Goal: Task Accomplishment & Management: Manage account settings

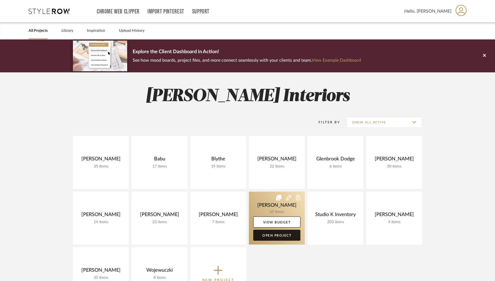
click at [275, 234] on link "Open Project" at bounding box center [276, 235] width 47 height 11
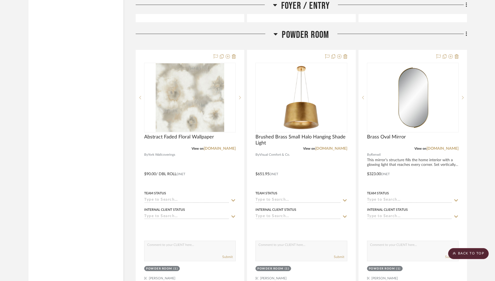
scroll to position [909, 0]
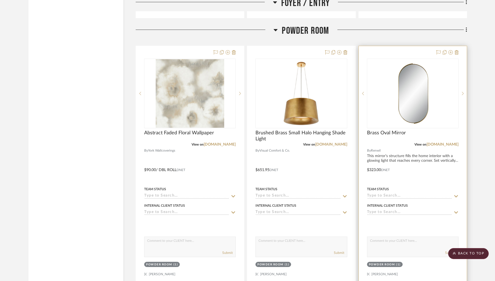
click at [397, 53] on div at bounding box center [413, 166] width 108 height 240
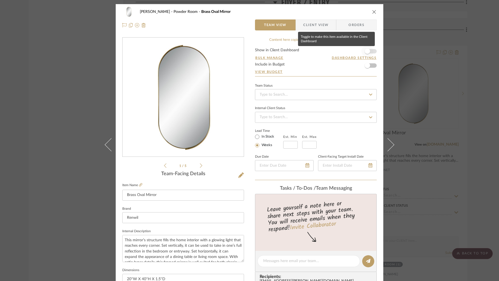
click at [370, 51] on span "button" at bounding box center [367, 51] width 12 height 12
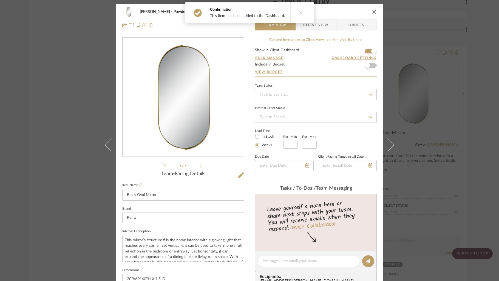
click at [319, 26] on span "Client View" at bounding box center [315, 24] width 25 height 11
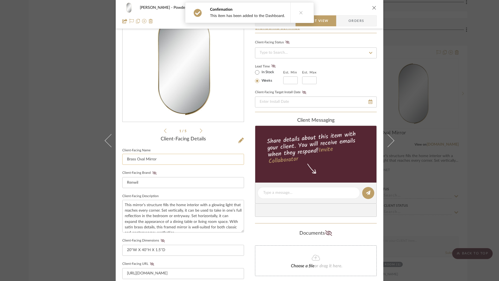
scroll to position [90, 0]
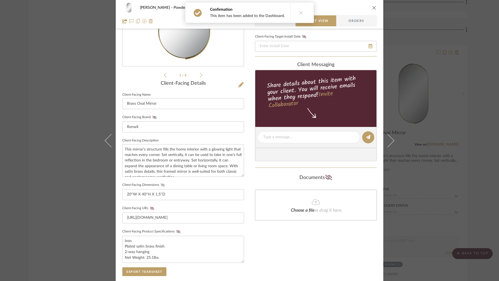
click at [161, 184] on icon at bounding box center [163, 184] width 4 height 3
click at [176, 230] on icon at bounding box center [178, 231] width 4 height 3
click at [282, 250] on div "Only content on this tab can share to Dashboard. Click eyeball icon to show or …" at bounding box center [316, 147] width 122 height 401
click at [374, 8] on icon "close" at bounding box center [374, 7] width 4 height 4
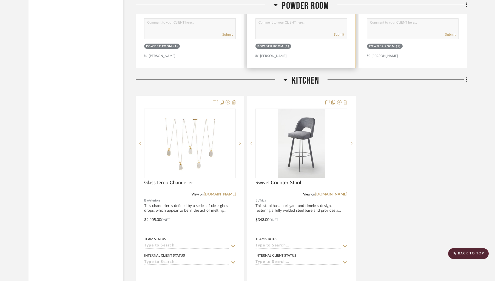
scroll to position [1135, 0]
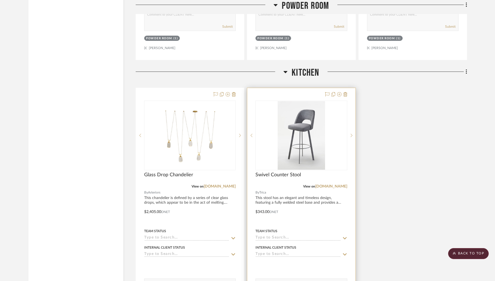
click at [290, 90] on div at bounding box center [301, 208] width 108 height 240
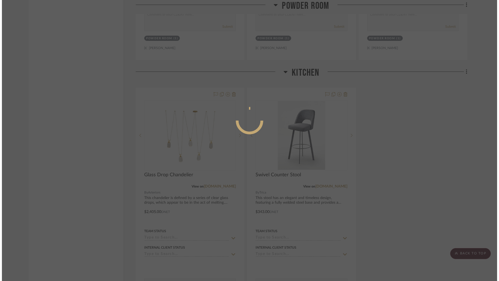
scroll to position [0, 0]
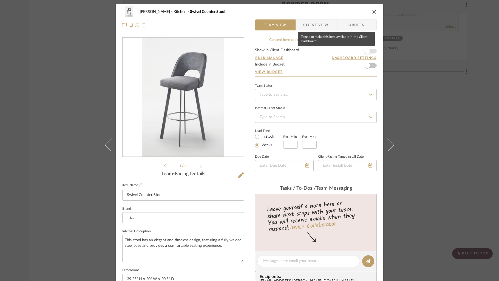
click at [371, 51] on span "button" at bounding box center [367, 51] width 12 height 12
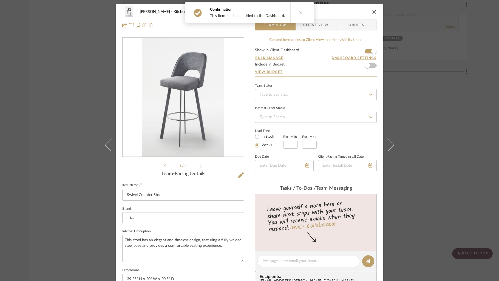
click at [316, 24] on span "Client View" at bounding box center [315, 24] width 25 height 11
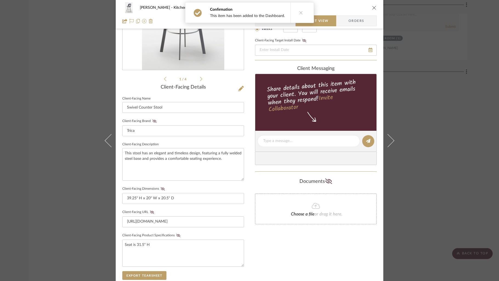
scroll to position [108, 0]
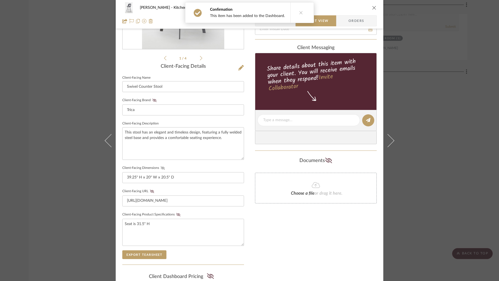
click at [161, 167] on icon at bounding box center [163, 167] width 4 height 3
click at [176, 213] on icon at bounding box center [178, 214] width 4 height 3
click at [372, 7] on icon "close" at bounding box center [374, 7] width 4 height 4
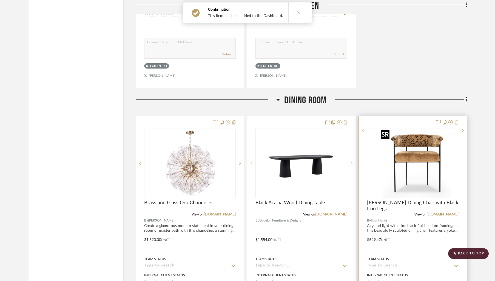
scroll to position [1385, 0]
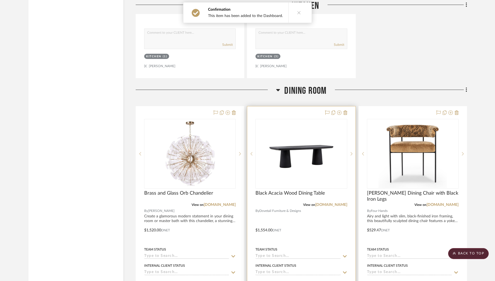
click at [296, 112] on div at bounding box center [301, 226] width 108 height 240
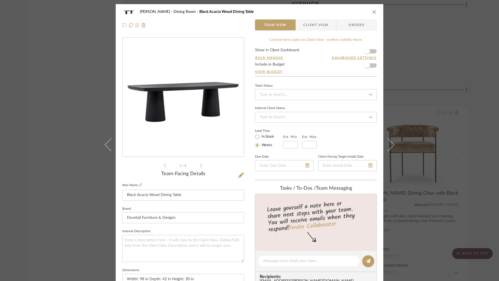
click at [374, 50] on form "Show in Client Dashboard Bulk Manage Dashboard Settings Include in Budget View …" at bounding box center [316, 62] width 122 height 28
click at [372, 52] on form "Show in Client Dashboard Bulk Manage Dashboard Settings Include in Budget View …" at bounding box center [316, 62] width 122 height 28
click at [370, 53] on span "button" at bounding box center [367, 51] width 12 height 12
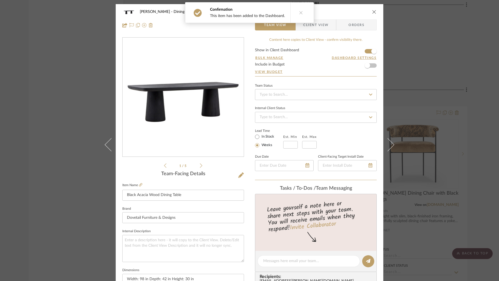
click at [312, 28] on span "Client View" at bounding box center [315, 24] width 25 height 11
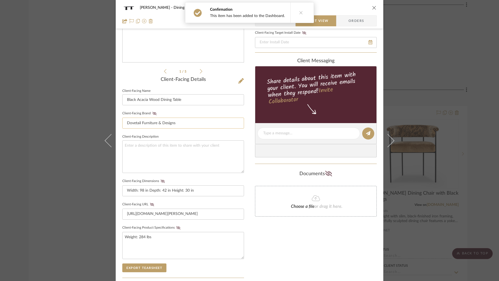
scroll to position [97, 0]
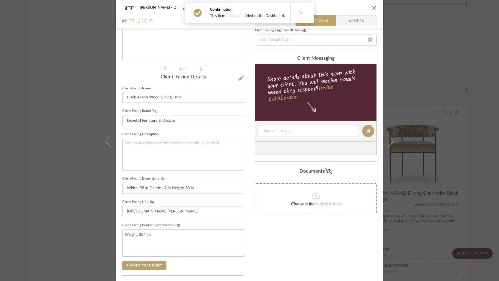
drag, startPoint x: 161, startPoint y: 178, endPoint x: 175, endPoint y: 217, distance: 41.7
click at [161, 178] on icon at bounding box center [163, 178] width 4 height 3
click at [176, 224] on icon at bounding box center [178, 225] width 4 height 3
drag, startPoint x: 373, startPoint y: 7, endPoint x: 349, endPoint y: 5, distance: 24.2
click at [373, 7] on icon "close" at bounding box center [374, 7] width 4 height 4
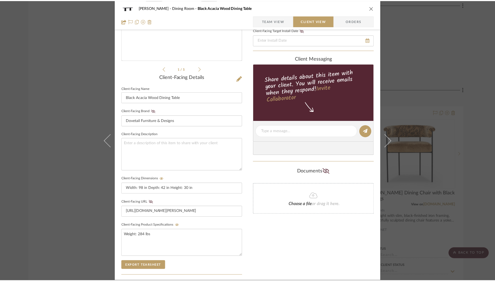
scroll to position [1385, 0]
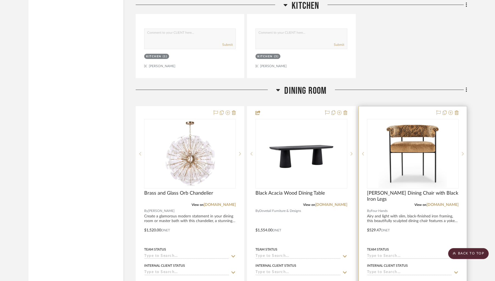
click at [383, 115] on div at bounding box center [413, 226] width 108 height 240
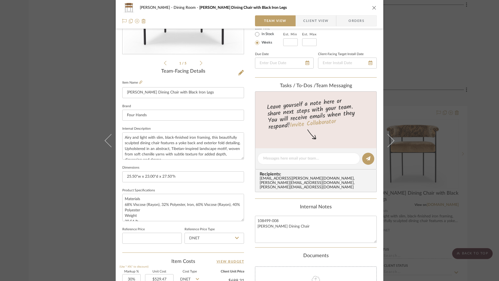
scroll to position [0, 0]
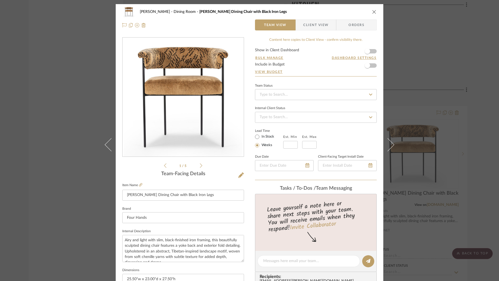
click at [372, 50] on form "Show in Client Dashboard Bulk Manage Dashboard Settings Include in Budget View …" at bounding box center [316, 62] width 122 height 28
click at [370, 52] on span "button" at bounding box center [367, 51] width 12 height 12
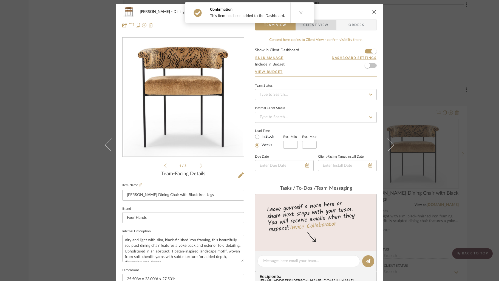
click at [314, 25] on span "Client View" at bounding box center [315, 24] width 25 height 11
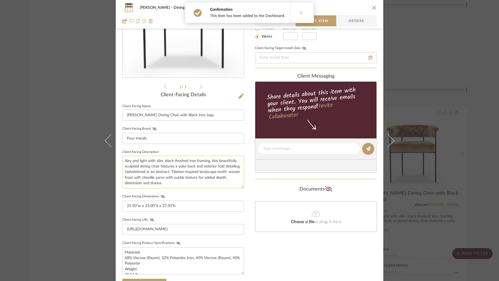
scroll to position [82, 0]
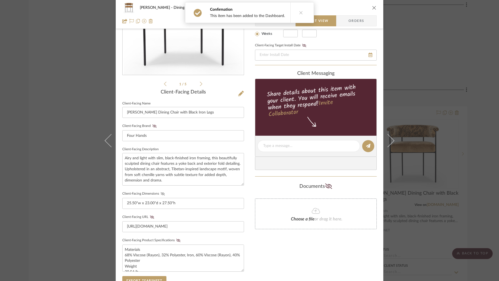
click at [161, 193] on icon at bounding box center [163, 193] width 4 height 3
click at [175, 239] on button "Client-Facing Product Specifications" at bounding box center [178, 241] width 7 height 4
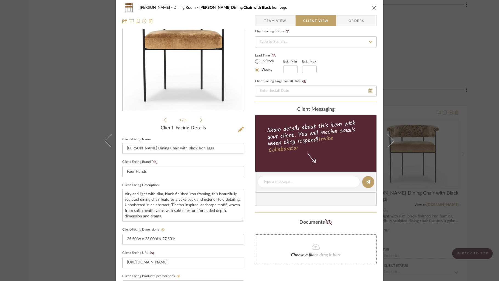
scroll to position [0, 0]
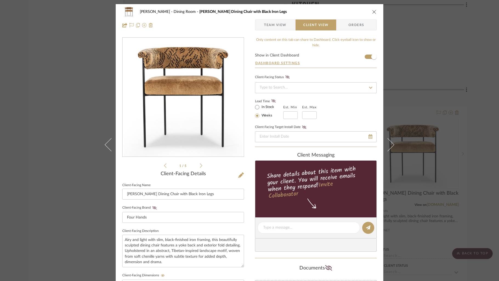
click at [372, 10] on icon "close" at bounding box center [374, 12] width 4 height 4
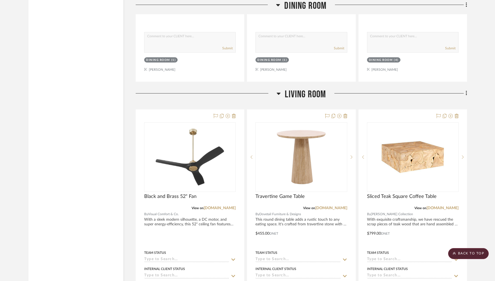
scroll to position [1675, 0]
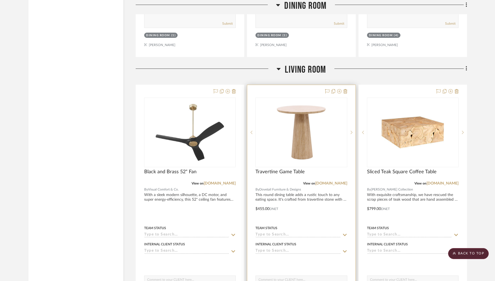
click at [297, 86] on div at bounding box center [301, 205] width 108 height 240
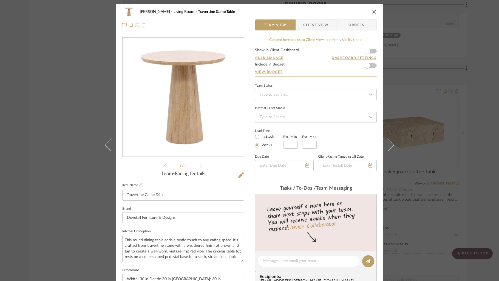
click at [372, 52] on form "Show in Client Dashboard Bulk Manage Dashboard Settings Include in Budget View …" at bounding box center [316, 62] width 122 height 28
click at [369, 51] on span "button" at bounding box center [367, 51] width 12 height 12
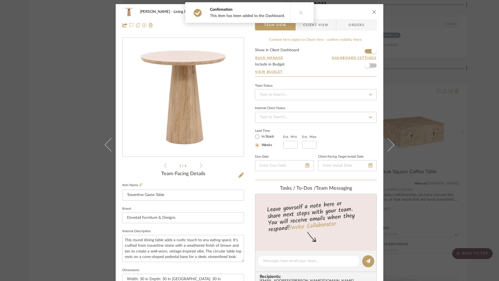
click at [315, 26] on span "Client View" at bounding box center [315, 24] width 25 height 11
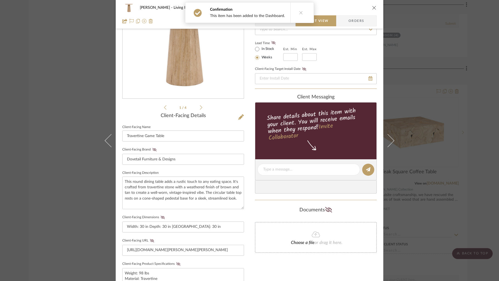
scroll to position [71, 0]
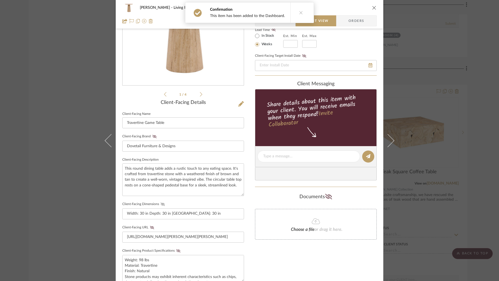
click at [161, 205] on icon at bounding box center [163, 204] width 4 height 3
click at [177, 250] on icon at bounding box center [178, 250] width 4 height 3
click at [372, 6] on icon "close" at bounding box center [374, 7] width 4 height 4
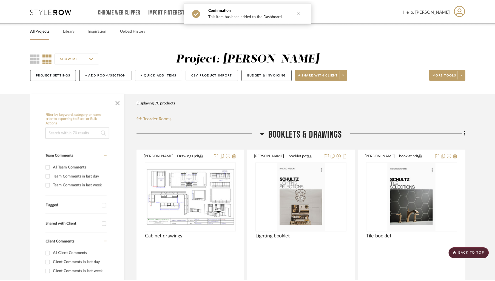
scroll to position [1675, 0]
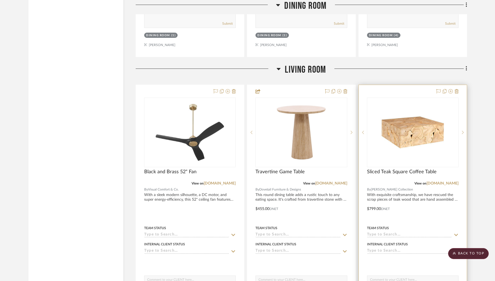
click at [416, 92] on div at bounding box center [413, 205] width 108 height 240
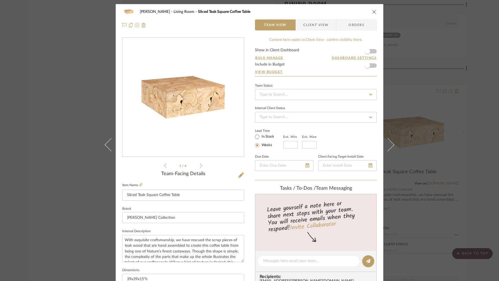
click at [374, 52] on form "Show in Client Dashboard Bulk Manage Dashboard Settings Include in Budget View …" at bounding box center [316, 62] width 122 height 28
click at [372, 53] on form "Show in Client Dashboard Bulk Manage Dashboard Settings Include in Budget View …" at bounding box center [316, 62] width 122 height 28
click at [370, 53] on span "button" at bounding box center [367, 51] width 12 height 12
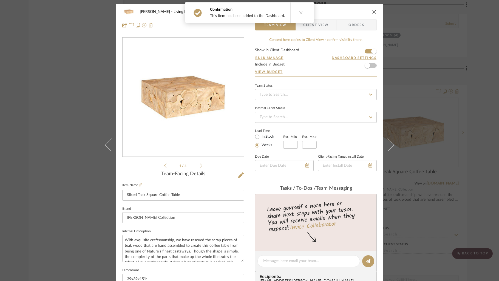
click at [323, 27] on span "Client View" at bounding box center [315, 24] width 25 height 11
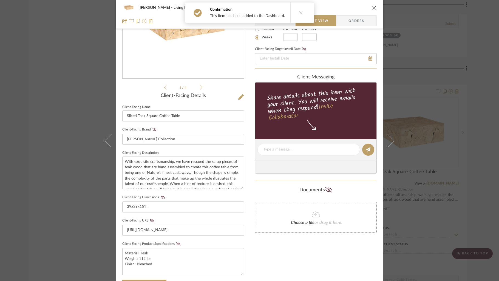
scroll to position [109, 0]
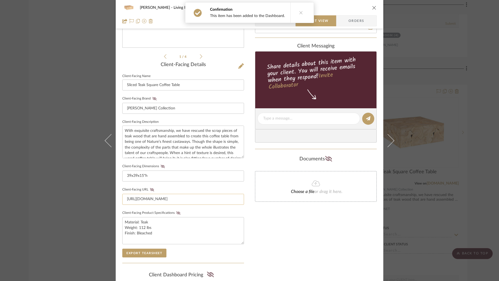
drag, startPoint x: 159, startPoint y: 165, endPoint x: 166, endPoint y: 196, distance: 32.4
click at [161, 165] on icon at bounding box center [163, 166] width 4 height 3
click at [176, 211] on icon at bounding box center [178, 212] width 4 height 3
click at [373, 6] on icon "close" at bounding box center [374, 7] width 4 height 4
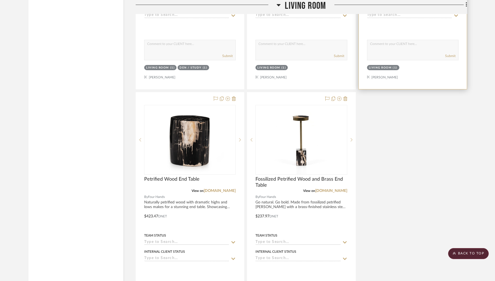
scroll to position [1937, 0]
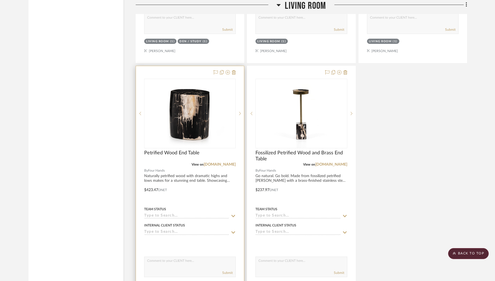
click at [176, 71] on div at bounding box center [190, 186] width 108 height 240
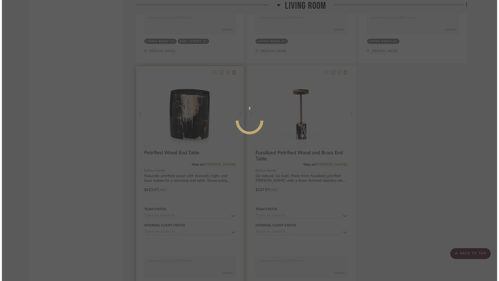
scroll to position [0, 0]
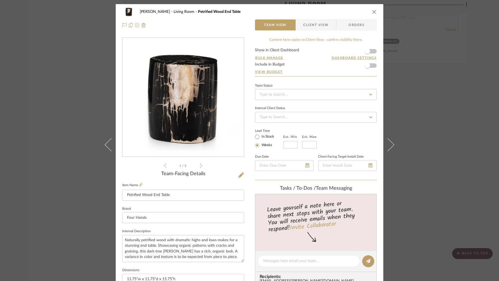
click at [372, 51] on form "Show in Client Dashboard Bulk Manage Dashboard Settings Include in Budget View …" at bounding box center [316, 62] width 122 height 28
click at [371, 53] on span "button" at bounding box center [367, 51] width 12 height 12
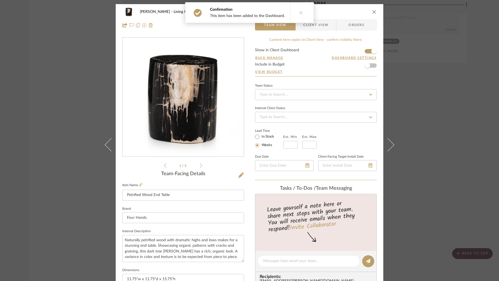
drag, startPoint x: 325, startPoint y: 25, endPoint x: 318, endPoint y: 36, distance: 13.3
click at [325, 25] on span "Client View" at bounding box center [315, 24] width 25 height 11
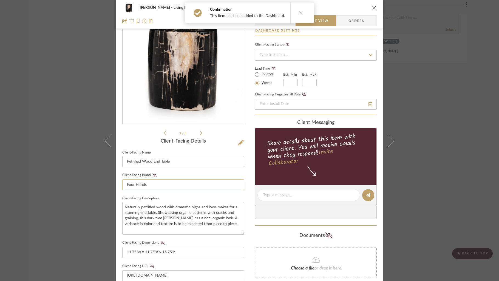
scroll to position [71, 0]
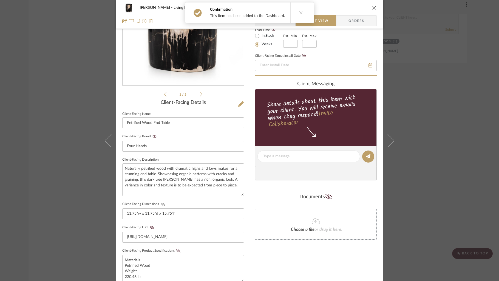
click at [161, 203] on icon at bounding box center [163, 204] width 4 height 3
click at [176, 250] on icon at bounding box center [178, 250] width 4 height 3
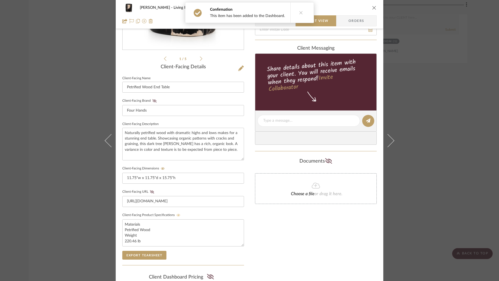
scroll to position [152, 0]
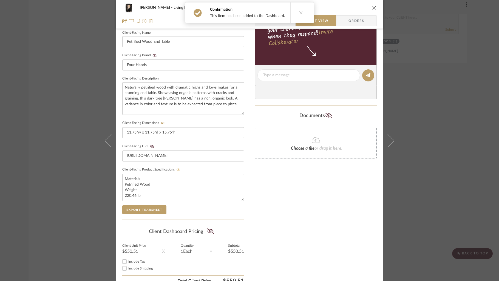
click at [372, 7] on icon "close" at bounding box center [374, 7] width 4 height 4
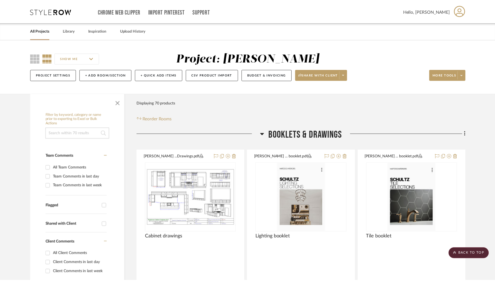
scroll to position [1937, 0]
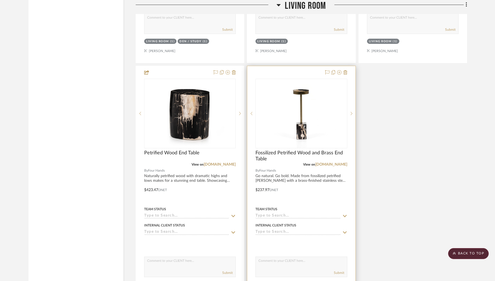
click at [295, 70] on div at bounding box center [301, 186] width 108 height 240
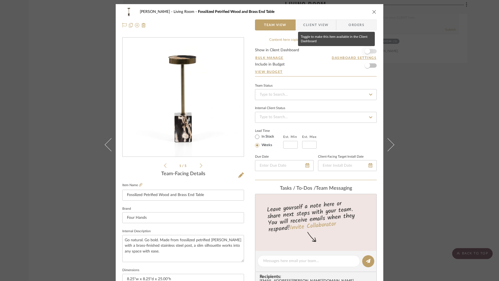
click at [369, 52] on span "button" at bounding box center [367, 51] width 12 height 12
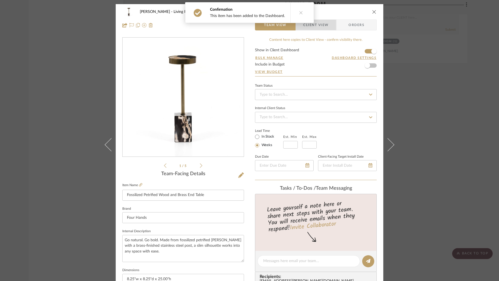
click at [321, 28] on span "Client View" at bounding box center [315, 24] width 25 height 11
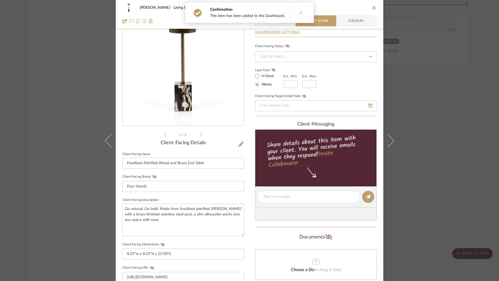
scroll to position [70, 0]
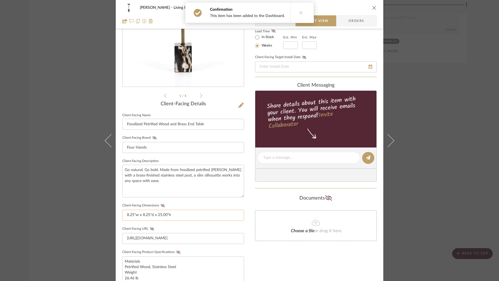
drag, startPoint x: 161, startPoint y: 204, endPoint x: 165, endPoint y: 211, distance: 8.0
click at [161, 204] on icon at bounding box center [163, 205] width 4 height 3
drag, startPoint x: 177, startPoint y: 253, endPoint x: 235, endPoint y: 260, distance: 59.2
click at [177, 253] on icon at bounding box center [178, 252] width 4 height 3
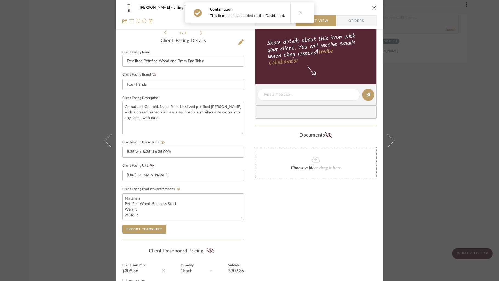
drag, startPoint x: 372, startPoint y: 8, endPoint x: 374, endPoint y: 12, distance: 4.2
click at [372, 8] on icon "close" at bounding box center [374, 7] width 4 height 4
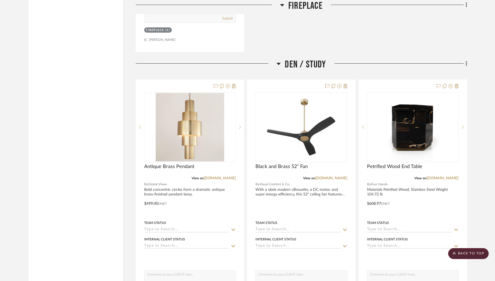
scroll to position [2463, 0]
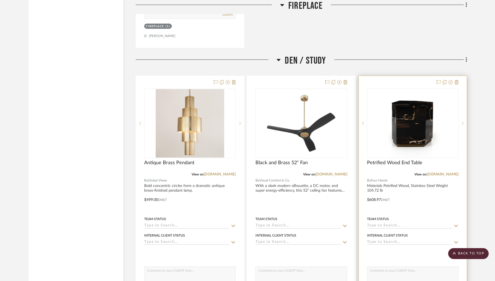
click at [413, 84] on div at bounding box center [413, 196] width 108 height 240
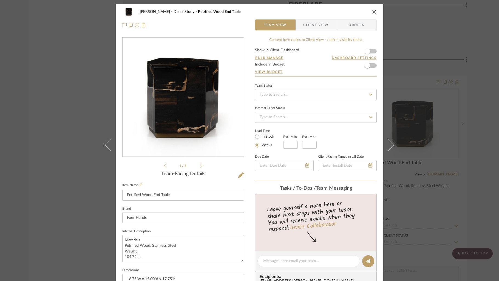
click at [372, 52] on form "Show in Client Dashboard Bulk Manage Dashboard Settings Include in Budget View …" at bounding box center [316, 62] width 122 height 28
click at [370, 52] on span "button" at bounding box center [367, 51] width 12 height 12
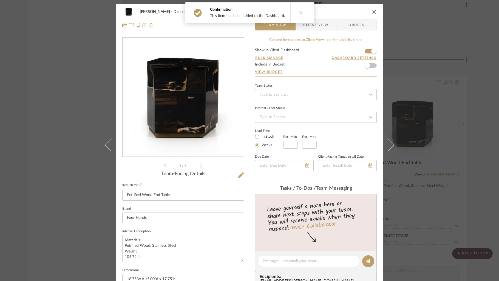
click at [319, 25] on span "Client View" at bounding box center [315, 24] width 25 height 11
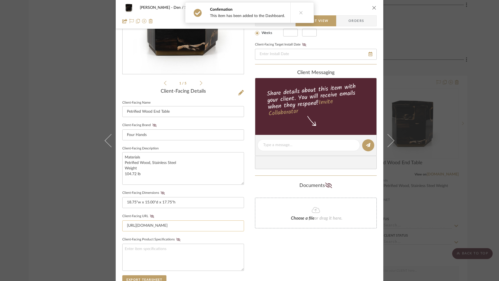
scroll to position [94, 0]
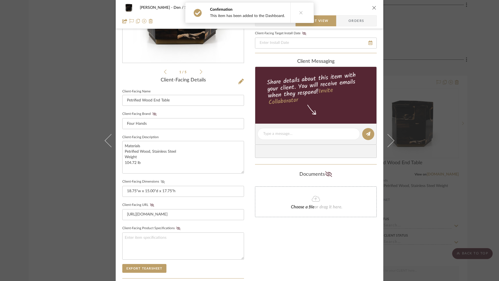
click at [161, 181] on icon at bounding box center [163, 181] width 4 height 3
drag, startPoint x: 371, startPoint y: 7, endPoint x: 369, endPoint y: 37, distance: 30.2
click at [372, 7] on icon "close" at bounding box center [374, 7] width 4 height 4
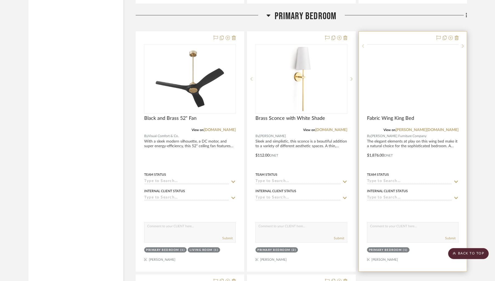
scroll to position [2781, 0]
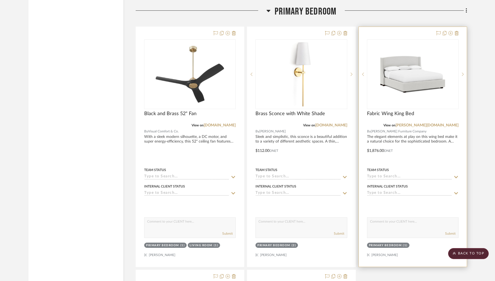
click at [401, 32] on div at bounding box center [413, 147] width 108 height 240
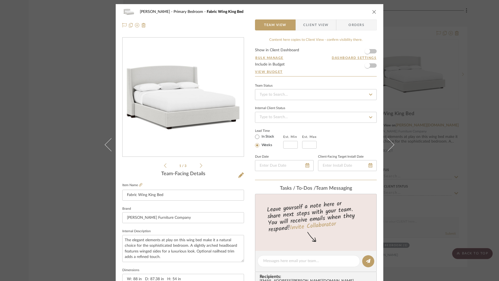
click at [373, 54] on form "Show in Client Dashboard Bulk Manage Dashboard Settings Include in Budget View …" at bounding box center [316, 62] width 122 height 28
click at [372, 53] on form "Show in Client Dashboard Bulk Manage Dashboard Settings Include in Budget View …" at bounding box center [316, 62] width 122 height 28
click at [370, 53] on span "button" at bounding box center [367, 51] width 12 height 12
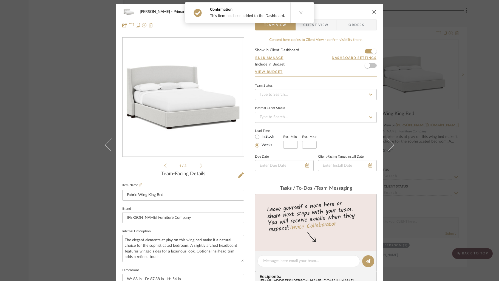
click at [322, 27] on span "Client View" at bounding box center [315, 24] width 25 height 11
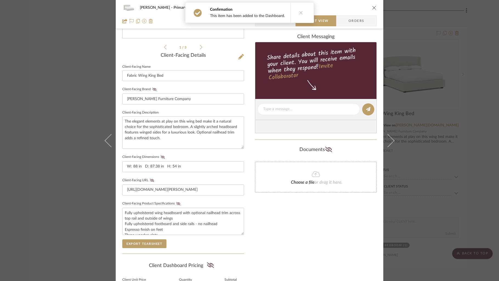
scroll to position [120, 0]
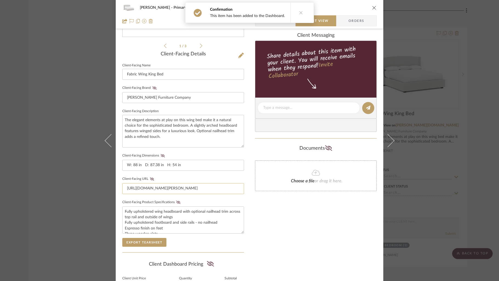
drag, startPoint x: 161, startPoint y: 155, endPoint x: 182, endPoint y: 187, distance: 38.2
click at [161, 155] on icon at bounding box center [163, 155] width 4 height 3
click at [176, 201] on icon at bounding box center [178, 202] width 4 height 3
drag, startPoint x: 373, startPoint y: 4, endPoint x: 373, endPoint y: 18, distance: 14.5
click at [373, 4] on div "[PERSON_NAME] Primary Bedroom Fabric Wing King Bed" at bounding box center [249, 7] width 254 height 11
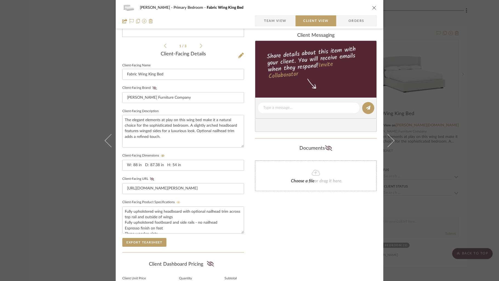
drag, startPoint x: 372, startPoint y: 7, endPoint x: 368, endPoint y: 13, distance: 6.9
click at [372, 7] on icon "close" at bounding box center [374, 7] width 4 height 4
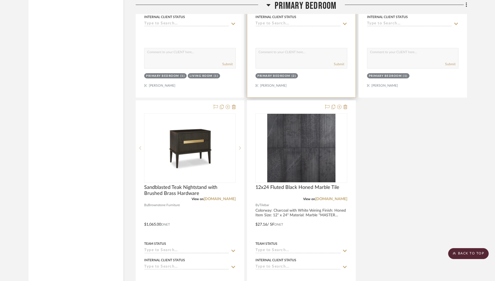
scroll to position [2953, 0]
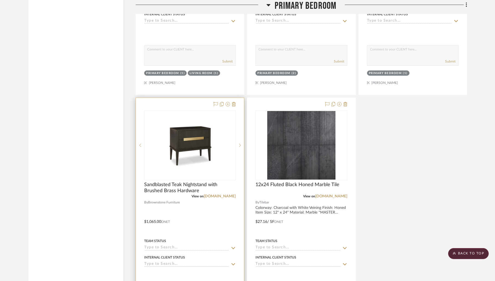
click at [187, 103] on div at bounding box center [190, 218] width 108 height 240
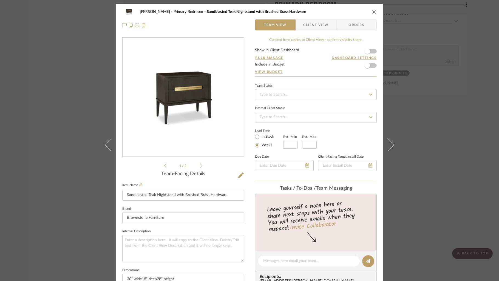
click at [372, 52] on form "Show in Client Dashboard Bulk Manage Dashboard Settings Include in Budget View …" at bounding box center [316, 62] width 122 height 28
click at [370, 53] on span "button" at bounding box center [367, 51] width 12 height 12
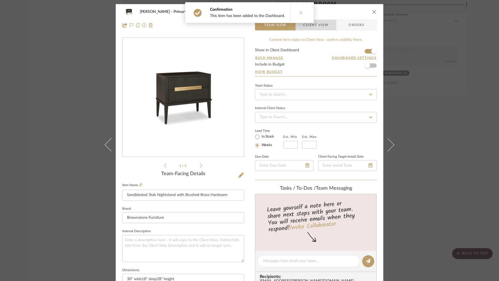
click at [323, 28] on span "Client View" at bounding box center [315, 24] width 25 height 11
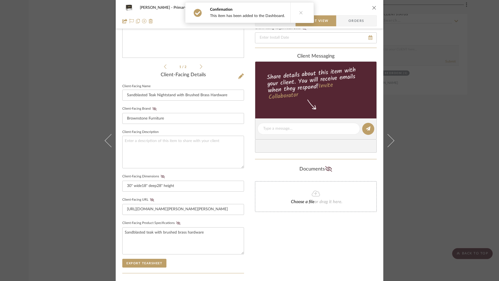
scroll to position [115, 0]
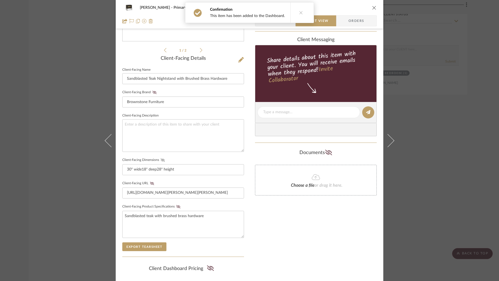
drag, startPoint x: 161, startPoint y: 159, endPoint x: 178, endPoint y: 189, distance: 34.4
click at [161, 160] on icon at bounding box center [163, 160] width 4 height 3
click at [176, 205] on icon at bounding box center [178, 206] width 4 height 3
drag, startPoint x: 372, startPoint y: 8, endPoint x: 425, endPoint y: 95, distance: 101.7
click at [373, 8] on icon "close" at bounding box center [374, 7] width 4 height 4
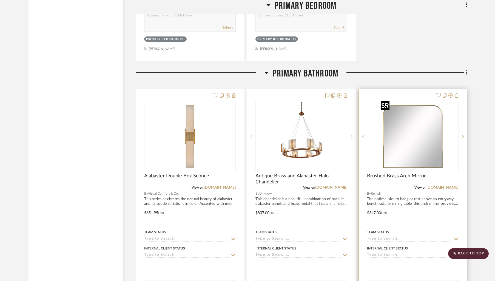
scroll to position [3242, 0]
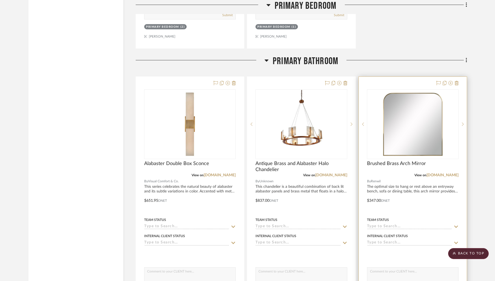
click at [415, 84] on div at bounding box center [413, 197] width 108 height 240
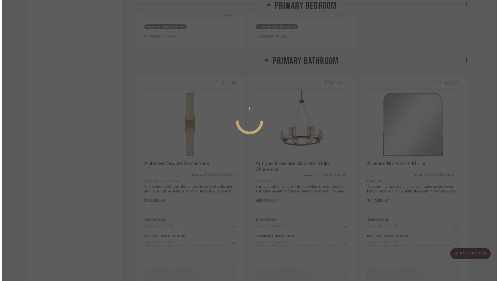
scroll to position [0, 0]
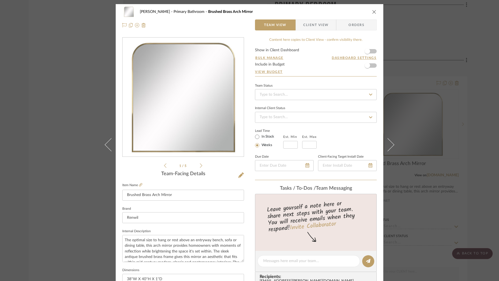
click at [372, 52] on form "Show in Client Dashboard Bulk Manage Dashboard Settings Include in Budget View …" at bounding box center [316, 62] width 122 height 28
click at [371, 52] on span "button" at bounding box center [367, 51] width 12 height 12
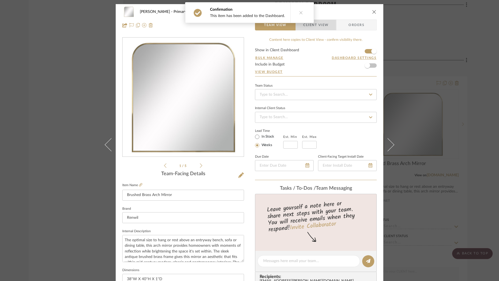
click at [324, 25] on span "Client View" at bounding box center [315, 24] width 25 height 11
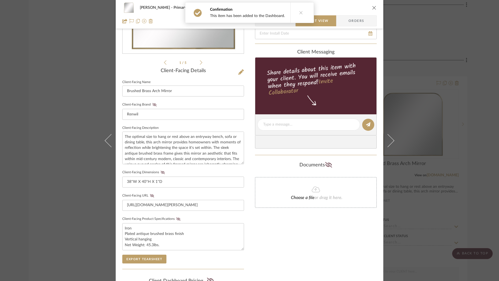
scroll to position [126, 0]
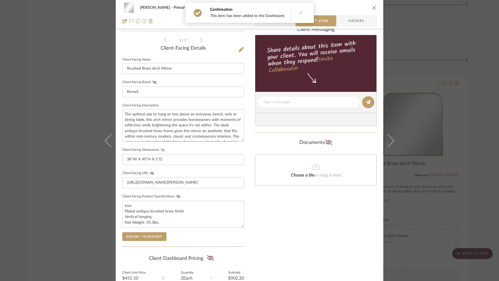
click at [161, 149] on icon at bounding box center [163, 149] width 4 height 3
click at [176, 195] on icon at bounding box center [178, 196] width 4 height 3
click at [372, 7] on icon "close" at bounding box center [374, 7] width 4 height 4
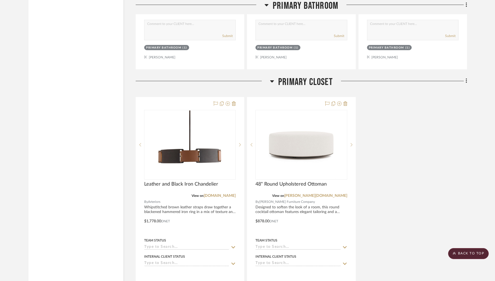
scroll to position [3737, 0]
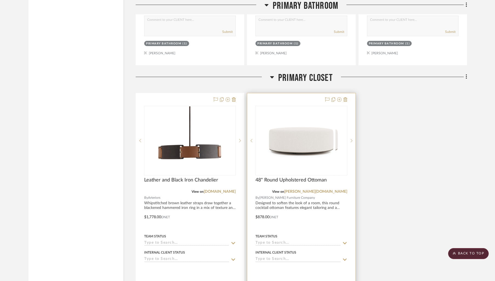
click at [274, 95] on div at bounding box center [301, 213] width 108 height 240
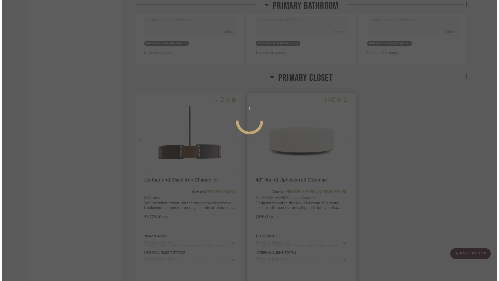
scroll to position [0, 0]
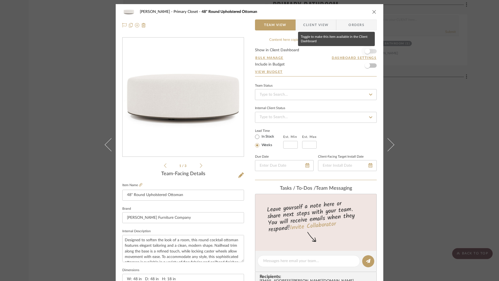
click at [371, 52] on span "button" at bounding box center [367, 51] width 12 height 12
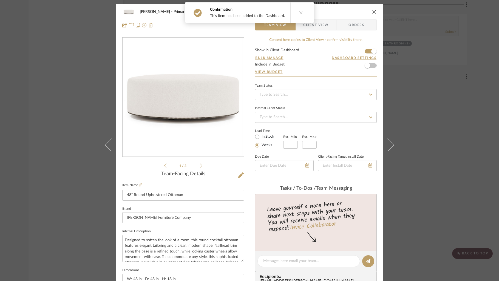
click at [320, 25] on span "Client View" at bounding box center [315, 24] width 25 height 11
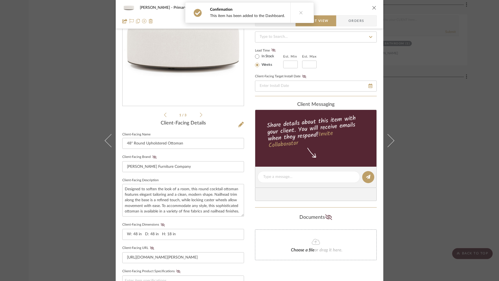
scroll to position [70, 0]
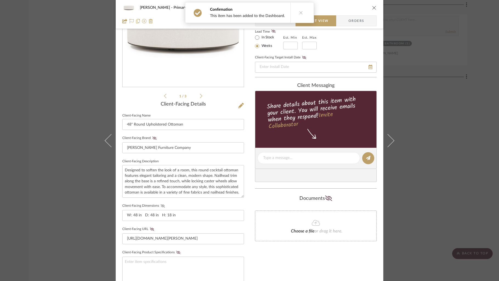
click at [162, 205] on icon at bounding box center [163, 205] width 4 height 3
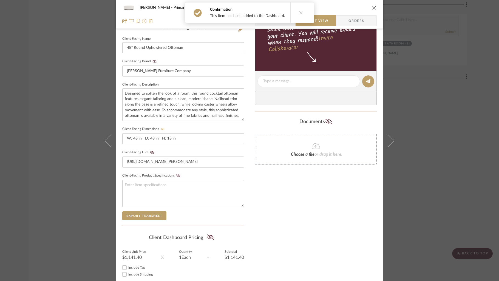
scroll to position [179, 0]
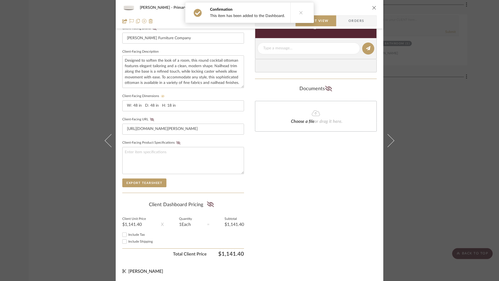
drag, startPoint x: 373, startPoint y: 5, endPoint x: 371, endPoint y: 8, distance: 3.4
click at [372, 5] on div "[PERSON_NAME] Primary Closet 48" Round Upholstered Ottoman" at bounding box center [249, 7] width 254 height 11
click at [372, 8] on icon "close" at bounding box center [374, 7] width 4 height 4
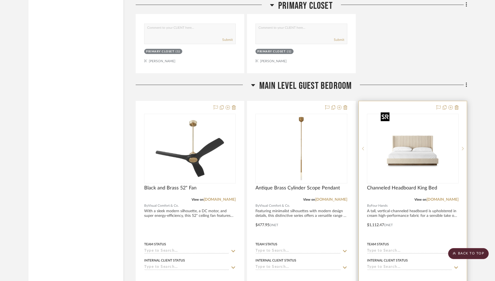
scroll to position [4009, 0]
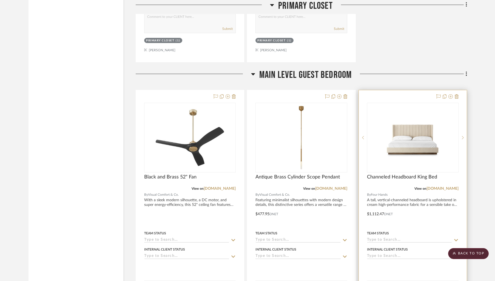
click at [425, 94] on div at bounding box center [413, 210] width 108 height 240
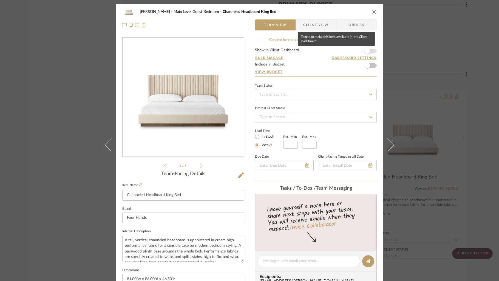
click at [370, 53] on span "button" at bounding box center [367, 51] width 12 height 12
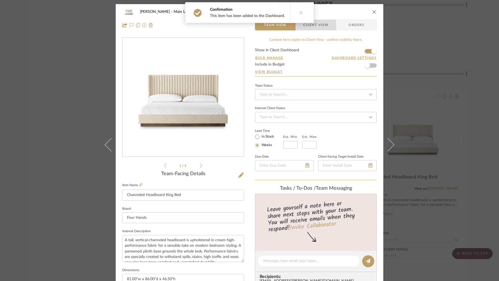
click at [324, 26] on span "Client View" at bounding box center [315, 24] width 25 height 11
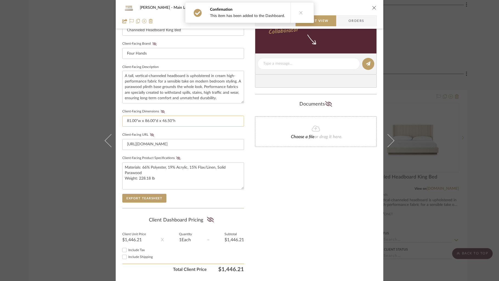
scroll to position [165, 0]
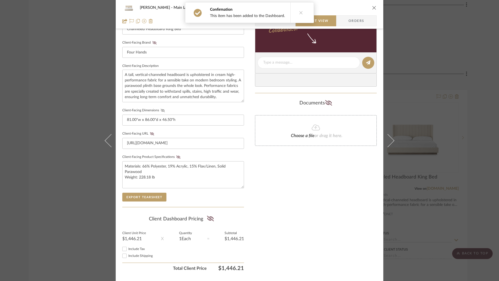
click at [162, 111] on icon at bounding box center [163, 110] width 4 height 3
click at [176, 157] on icon at bounding box center [178, 156] width 4 height 3
click at [370, 9] on div "[PERSON_NAME] Main Level Guest Bedroom Channeled Headboard King Bed" at bounding box center [249, 7] width 254 height 11
click at [372, 8] on icon "close" at bounding box center [374, 7] width 4 height 4
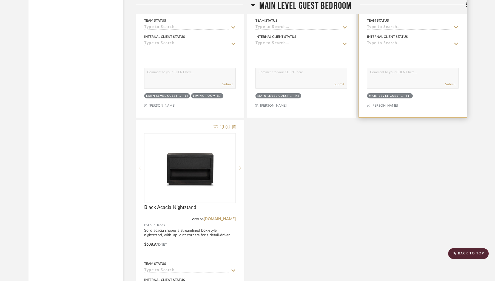
scroll to position [4233, 0]
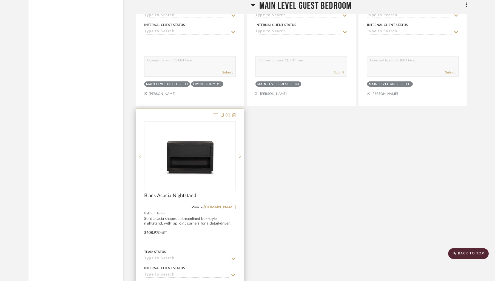
click at [190, 111] on div at bounding box center [190, 229] width 108 height 240
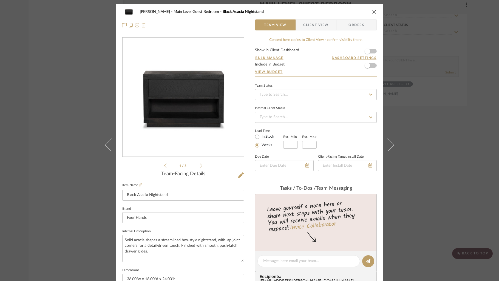
click at [373, 53] on form "Show in Client Dashboard Bulk Manage Dashboard Settings Include in Budget View …" at bounding box center [316, 62] width 122 height 28
click at [371, 52] on span "button" at bounding box center [367, 51] width 12 height 12
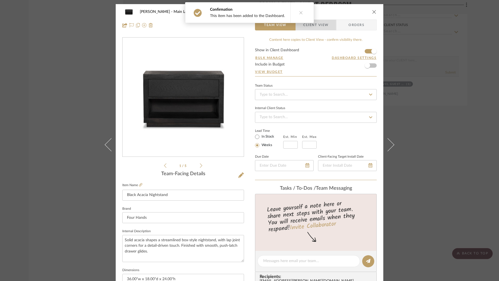
click at [318, 27] on span "Client View" at bounding box center [315, 24] width 25 height 11
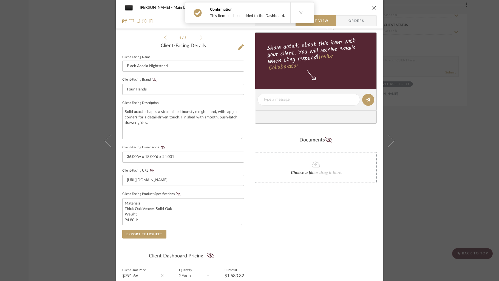
scroll to position [131, 0]
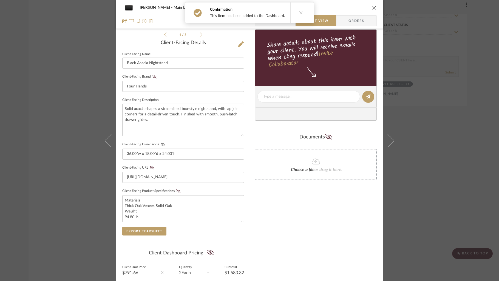
click at [161, 143] on icon at bounding box center [163, 144] width 4 height 3
click at [176, 190] on icon at bounding box center [178, 191] width 4 height 3
drag, startPoint x: 372, startPoint y: 7, endPoint x: 378, endPoint y: 32, distance: 25.9
click at [372, 7] on icon "close" at bounding box center [374, 7] width 4 height 4
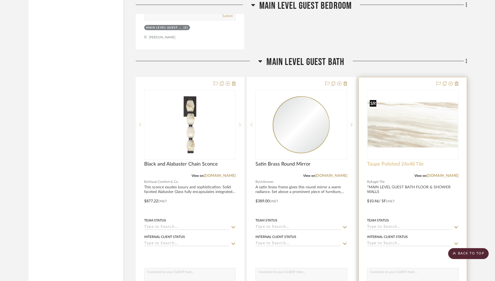
scroll to position [4543, 0]
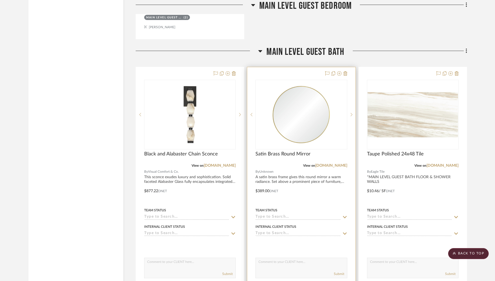
click at [284, 69] on div at bounding box center [301, 187] width 108 height 240
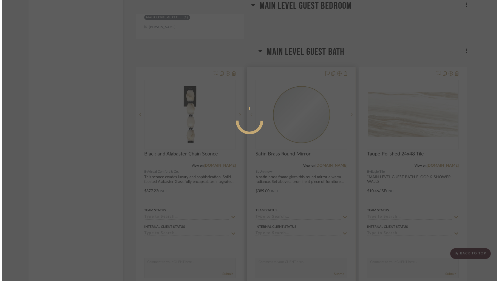
scroll to position [0, 0]
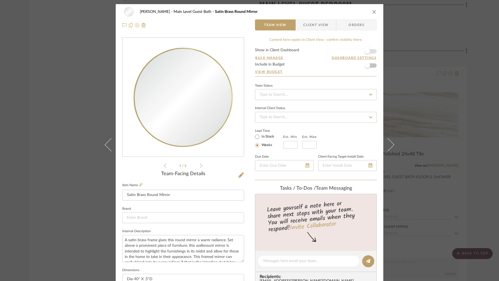
click at [371, 52] on span "button" at bounding box center [367, 51] width 12 height 12
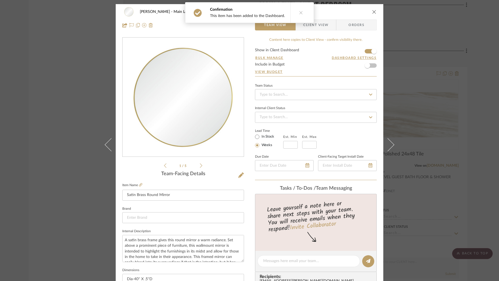
click at [315, 26] on span "Client View" at bounding box center [315, 24] width 25 height 11
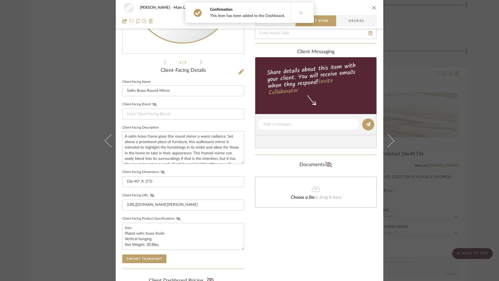
scroll to position [104, 0]
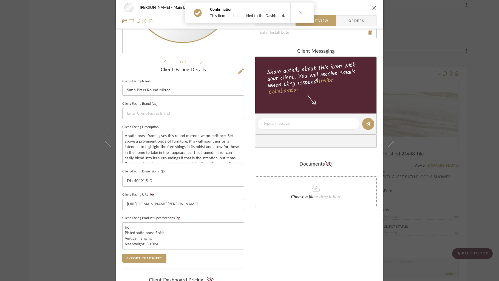
click at [161, 170] on icon at bounding box center [163, 171] width 4 height 3
click at [175, 216] on summary-project-share-button at bounding box center [178, 218] width 7 height 4
click at [175, 216] on button "Client-Facing Product Specifications" at bounding box center [178, 218] width 7 height 4
drag, startPoint x: 373, startPoint y: 7, endPoint x: 378, endPoint y: 16, distance: 9.3
click at [374, 7] on icon "close" at bounding box center [374, 7] width 4 height 4
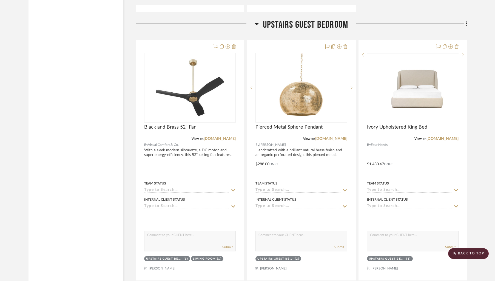
scroll to position [5364, 0]
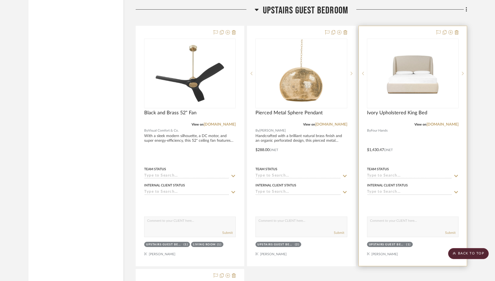
click at [400, 28] on div at bounding box center [413, 146] width 108 height 240
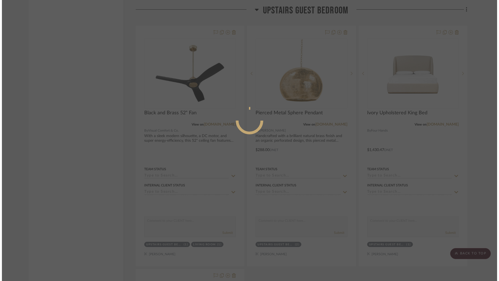
scroll to position [0, 0]
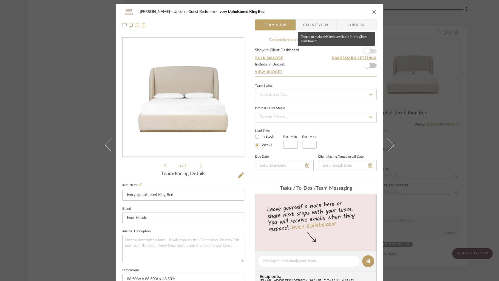
click at [370, 51] on span "button" at bounding box center [367, 51] width 12 height 12
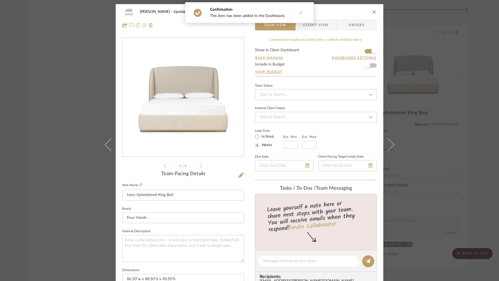
click at [319, 26] on span "Client View" at bounding box center [315, 24] width 25 height 11
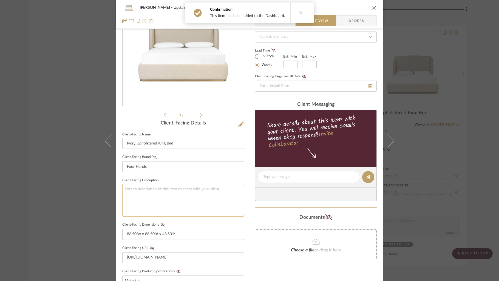
scroll to position [73, 0]
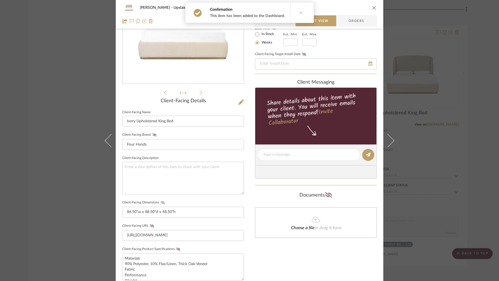
click at [161, 201] on icon at bounding box center [163, 202] width 4 height 3
drag, startPoint x: 175, startPoint y: 247, endPoint x: 191, endPoint y: 243, distance: 16.6
click at [176, 247] on button "Client-Facing Product Specifications" at bounding box center [178, 249] width 7 height 4
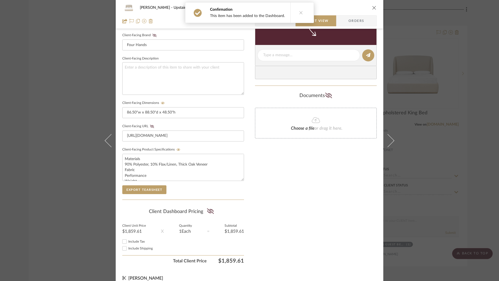
scroll to position [179, 0]
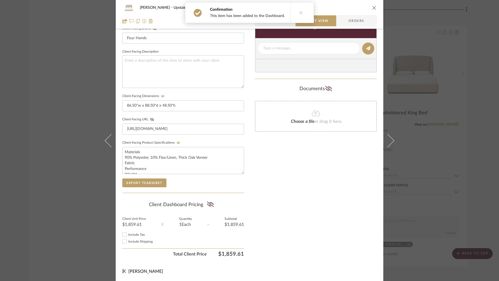
click at [372, 8] on icon "close" at bounding box center [374, 7] width 4 height 4
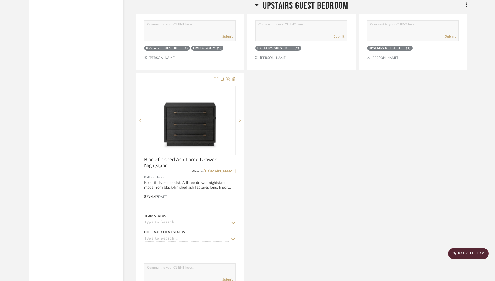
scroll to position [5567, 0]
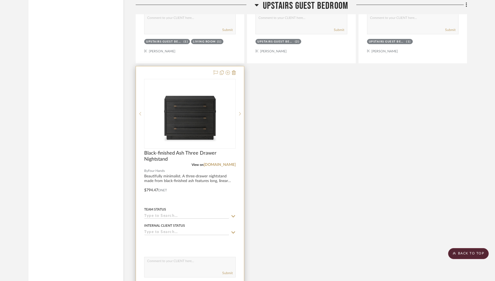
click at [191, 67] on div at bounding box center [190, 186] width 108 height 240
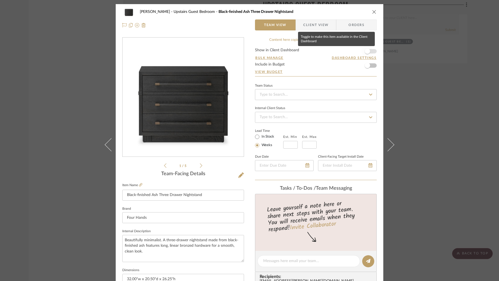
click at [371, 52] on span "button" at bounding box center [367, 51] width 12 height 12
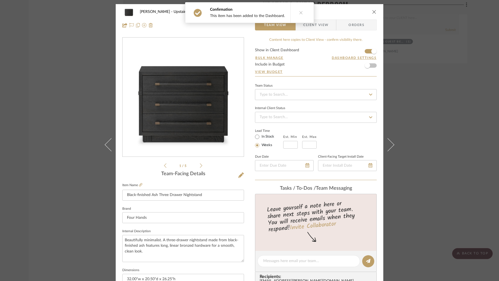
click at [318, 25] on span "Client View" at bounding box center [315, 24] width 25 height 11
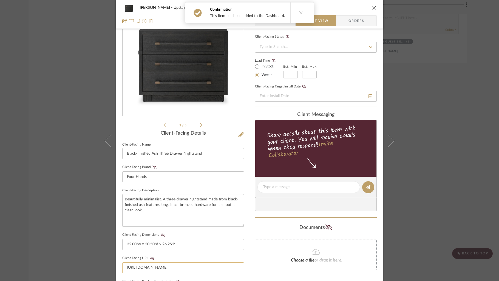
scroll to position [115, 0]
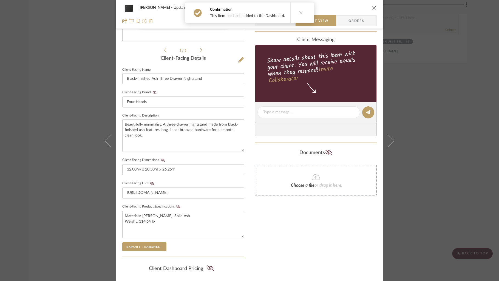
drag, startPoint x: 162, startPoint y: 159, endPoint x: 162, endPoint y: 162, distance: 3.3
click at [162, 159] on icon at bounding box center [163, 160] width 4 height 3
click at [176, 207] on icon at bounding box center [178, 206] width 4 height 3
click at [373, 7] on icon "close" at bounding box center [374, 7] width 4 height 4
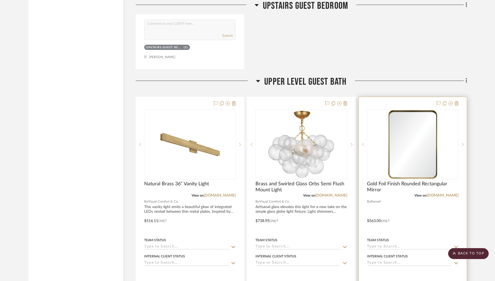
scroll to position [5813, 0]
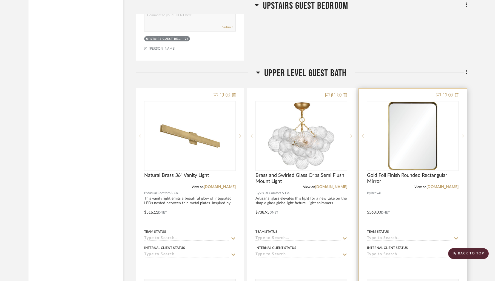
click at [406, 89] on div at bounding box center [413, 209] width 108 height 240
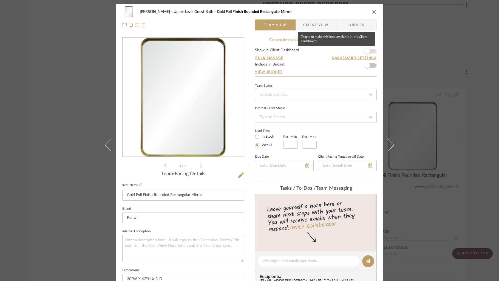
click at [371, 52] on span "button" at bounding box center [367, 51] width 12 height 12
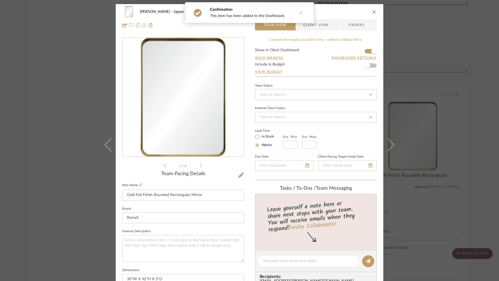
click at [321, 27] on span "Client View" at bounding box center [315, 24] width 25 height 11
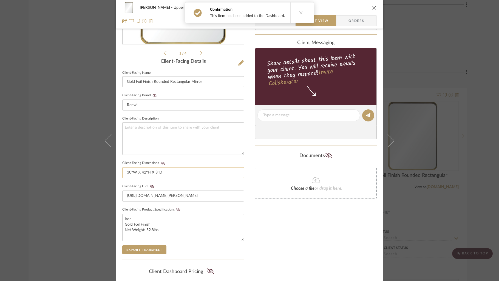
scroll to position [129, 0]
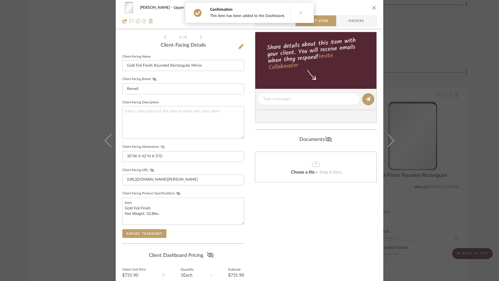
click at [161, 145] on icon at bounding box center [163, 146] width 4 height 3
click at [175, 194] on button "Client-Facing Product Specifications" at bounding box center [178, 194] width 7 height 4
click at [372, 7] on icon "close" at bounding box center [374, 7] width 4 height 4
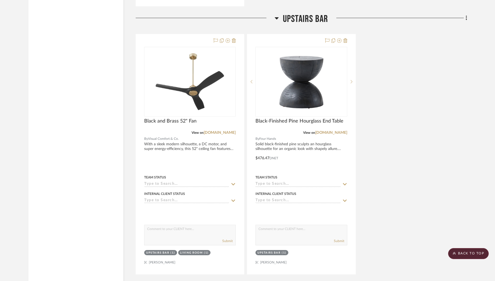
scroll to position [6644, 0]
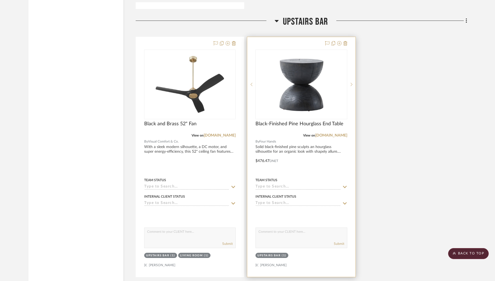
click at [294, 37] on div at bounding box center [301, 157] width 108 height 240
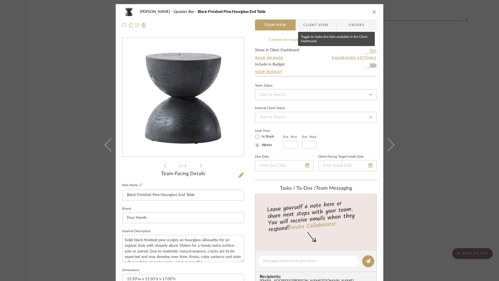
click at [371, 50] on span "button" at bounding box center [367, 51] width 12 height 12
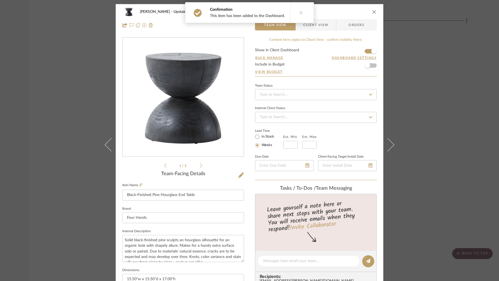
click at [320, 27] on span "Client View" at bounding box center [315, 24] width 25 height 11
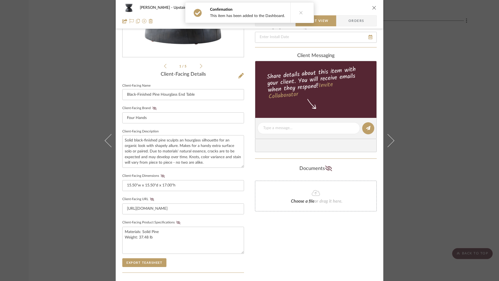
scroll to position [127, 0]
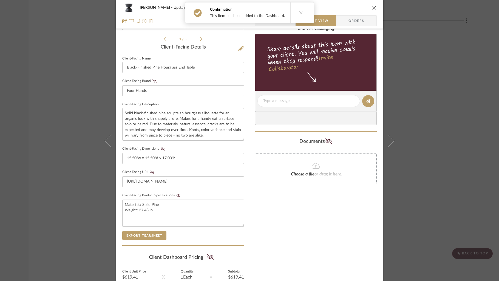
drag, startPoint x: 161, startPoint y: 147, endPoint x: 181, endPoint y: 195, distance: 52.2
click at [161, 148] on icon at bounding box center [163, 148] width 4 height 3
click at [176, 194] on icon at bounding box center [178, 195] width 4 height 3
click at [372, 6] on icon "close" at bounding box center [374, 7] width 4 height 4
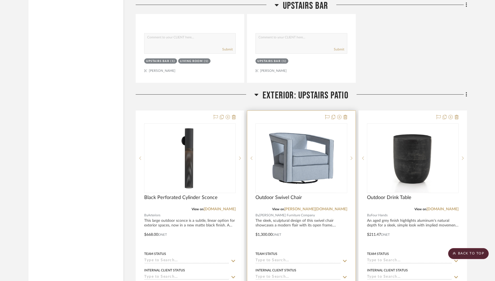
scroll to position [6839, 0]
click at [271, 110] on div at bounding box center [301, 230] width 108 height 240
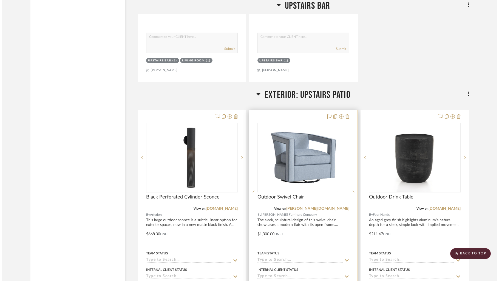
scroll to position [0, 0]
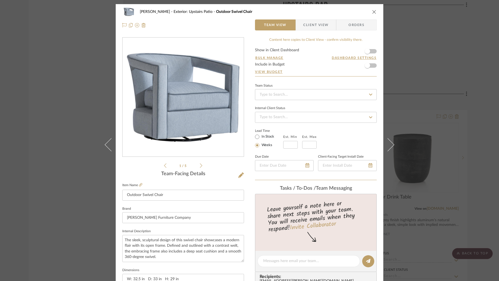
drag, startPoint x: 372, startPoint y: 51, endPoint x: 375, endPoint y: 53, distance: 3.2
click at [372, 51] on form "Show in Client Dashboard Bulk Manage Dashboard Settings Include in Budget View …" at bounding box center [316, 62] width 122 height 28
click at [375, 52] on form "Show in Client Dashboard Bulk Manage Dashboard Settings Include in Budget View …" at bounding box center [316, 62] width 122 height 28
drag, startPoint x: 371, startPoint y: 52, endPoint x: 357, endPoint y: 44, distance: 15.5
click at [371, 52] on span "button" at bounding box center [367, 51] width 12 height 12
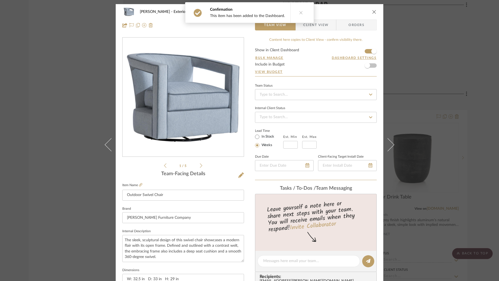
click at [309, 23] on div "Confirmation This item has been added to the Dashboard." at bounding box center [249, 12] width 133 height 25
click at [314, 27] on span "Client View" at bounding box center [315, 24] width 25 height 11
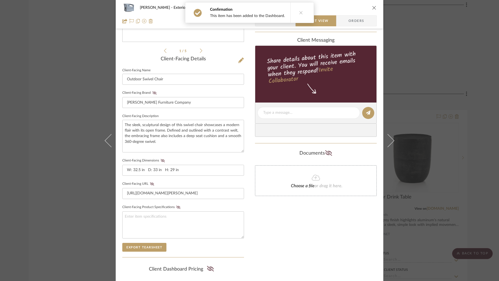
scroll to position [129, 0]
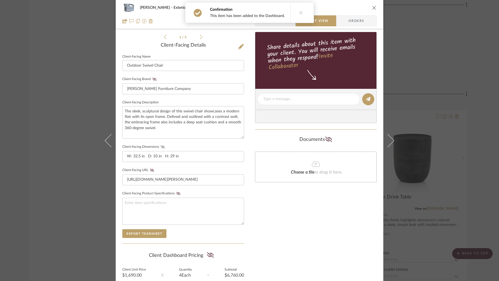
click at [161, 148] on icon at bounding box center [163, 146] width 4 height 3
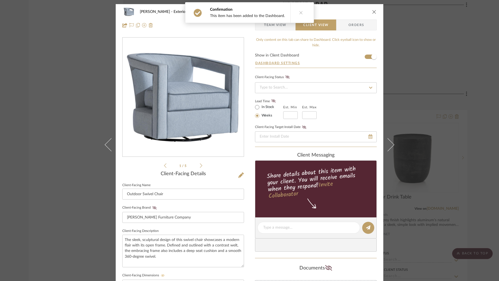
click at [372, 12] on icon "close" at bounding box center [374, 12] width 4 height 4
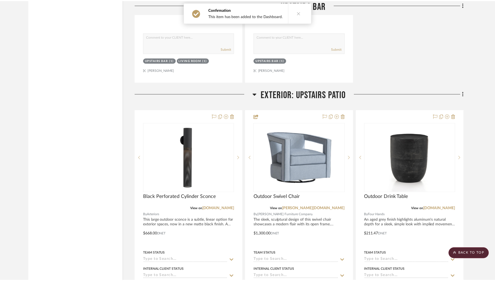
scroll to position [6839, 0]
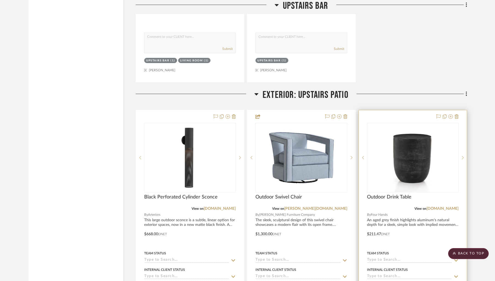
click at [393, 112] on div at bounding box center [413, 230] width 108 height 240
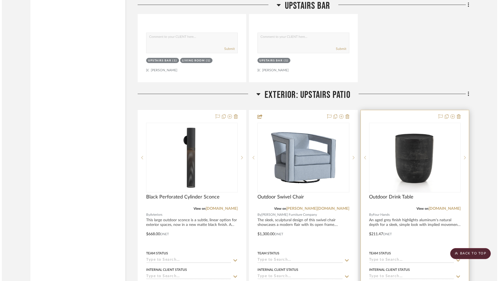
scroll to position [0, 0]
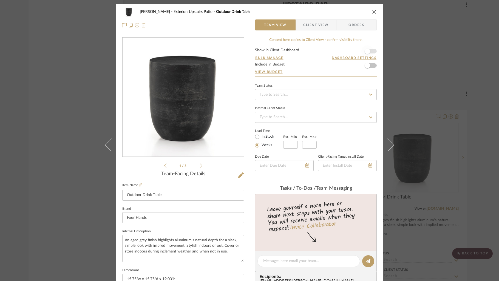
click at [370, 52] on span "button" at bounding box center [367, 51] width 12 height 12
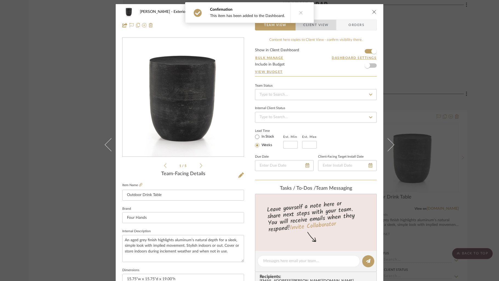
click at [319, 27] on span "Client View" at bounding box center [315, 24] width 25 height 11
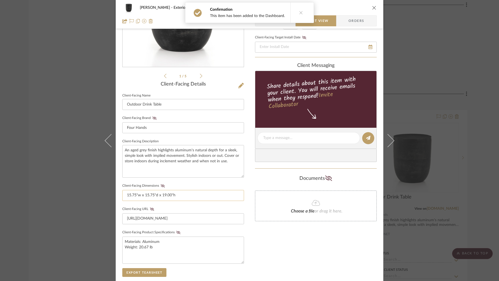
scroll to position [90, 0]
click at [161, 184] on icon at bounding box center [163, 185] width 4 height 3
click at [177, 231] on icon at bounding box center [178, 232] width 4 height 3
click at [369, 7] on div "[PERSON_NAME] Exterior: Upstairs Patio Outdoor Drink Table" at bounding box center [249, 7] width 254 height 11
click at [372, 7] on icon "close" at bounding box center [374, 7] width 4 height 4
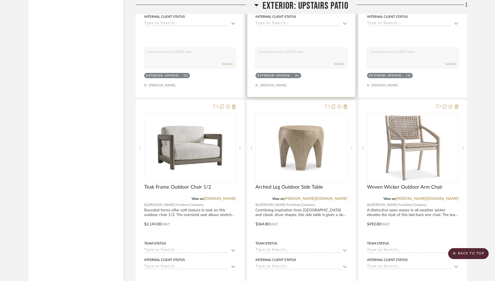
scroll to position [7153, 0]
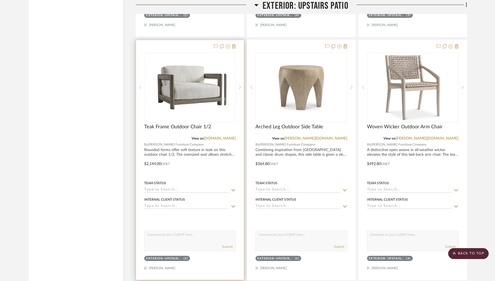
click at [192, 41] on div at bounding box center [190, 160] width 108 height 240
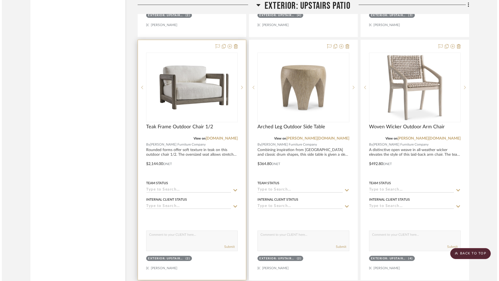
scroll to position [0, 0]
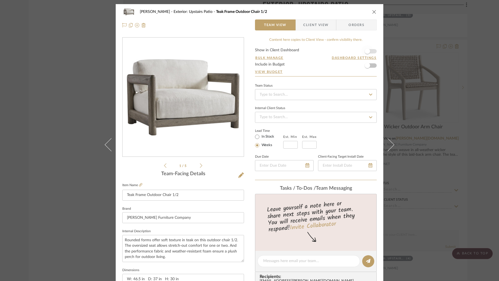
click at [370, 52] on span "button" at bounding box center [367, 51] width 12 height 12
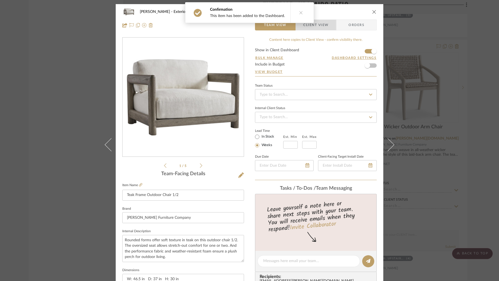
click at [319, 24] on span "Client View" at bounding box center [315, 24] width 25 height 11
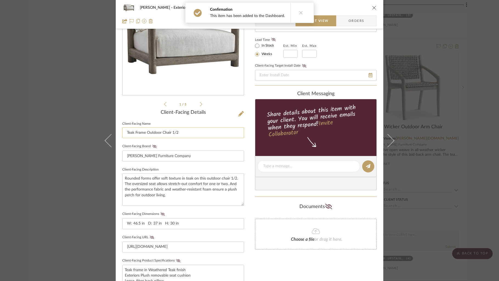
scroll to position [70, 0]
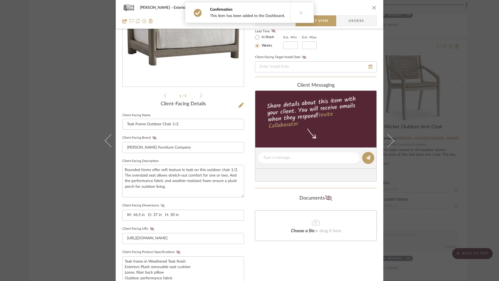
click at [161, 206] on icon at bounding box center [163, 205] width 4 height 3
drag, startPoint x: 176, startPoint y: 250, endPoint x: 195, endPoint y: 245, distance: 19.8
click at [176, 251] on icon at bounding box center [178, 252] width 4 height 3
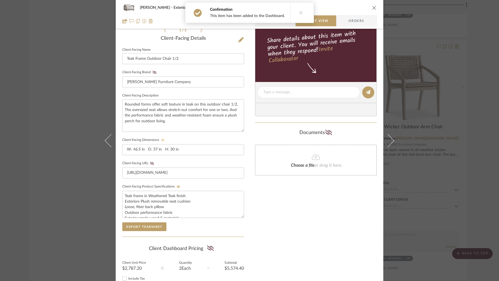
click at [374, 7] on icon "close" at bounding box center [374, 7] width 4 height 4
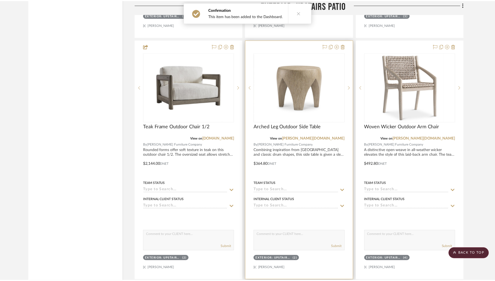
scroll to position [7153, 0]
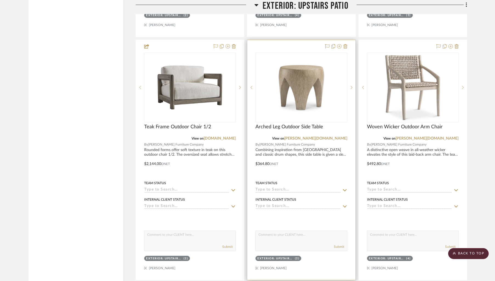
click at [303, 41] on div at bounding box center [301, 160] width 108 height 240
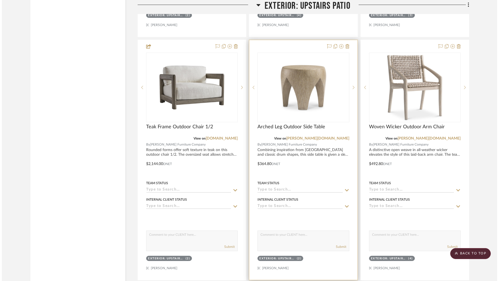
scroll to position [0, 0]
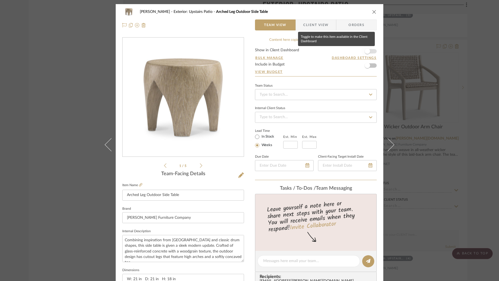
click at [371, 52] on span "button" at bounding box center [367, 51] width 12 height 12
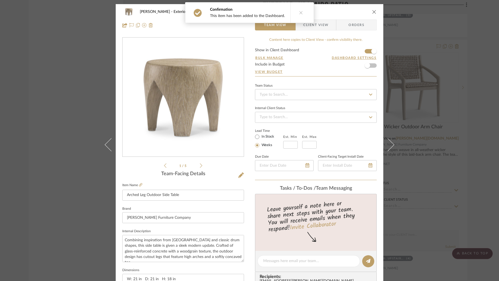
drag, startPoint x: 325, startPoint y: 26, endPoint x: 323, endPoint y: 28, distance: 3.5
click at [325, 26] on span "Client View" at bounding box center [315, 24] width 25 height 11
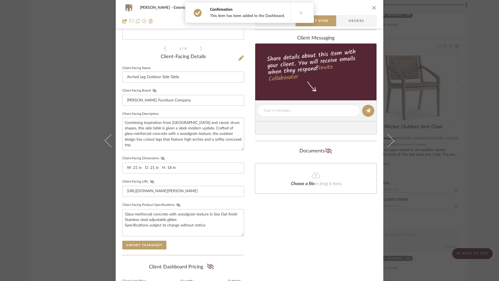
scroll to position [131, 0]
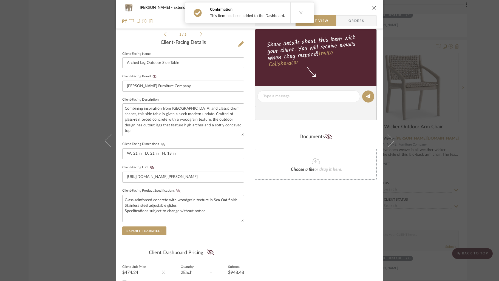
click at [161, 143] on icon at bounding box center [163, 144] width 4 height 3
click at [176, 191] on icon at bounding box center [178, 190] width 4 height 3
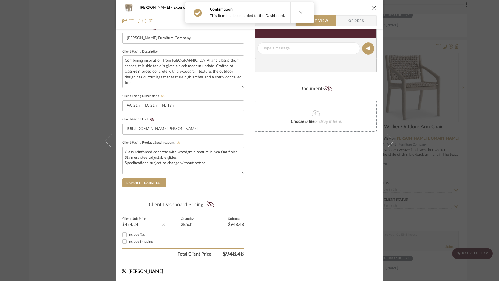
click at [374, 8] on icon "close" at bounding box center [374, 7] width 4 height 4
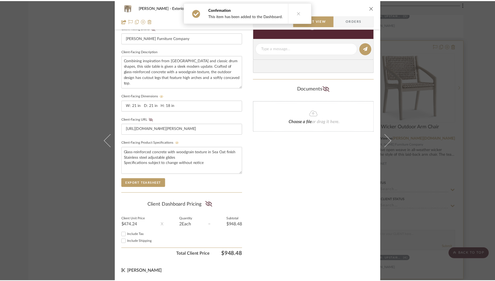
scroll to position [7153, 0]
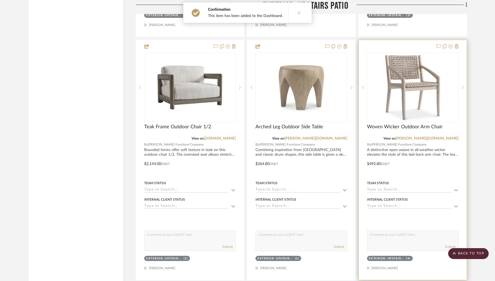
click at [405, 41] on div at bounding box center [413, 160] width 108 height 240
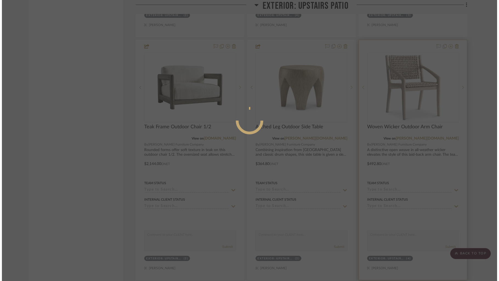
scroll to position [0, 0]
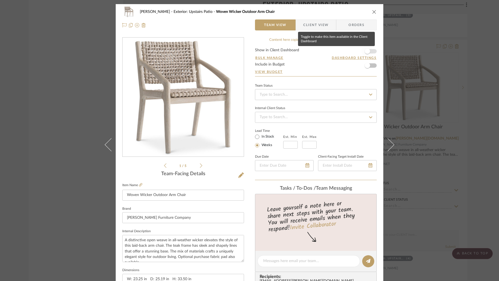
click at [371, 52] on span "button" at bounding box center [367, 51] width 12 height 12
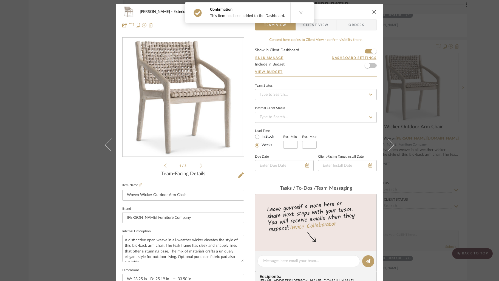
click at [316, 26] on span "Client View" at bounding box center [315, 24] width 25 height 11
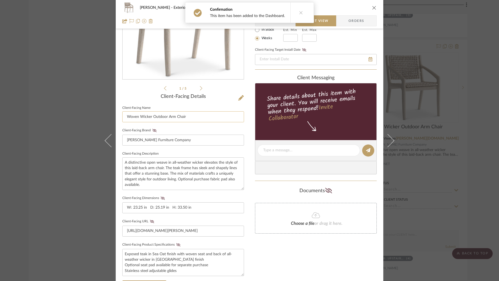
scroll to position [98, 0]
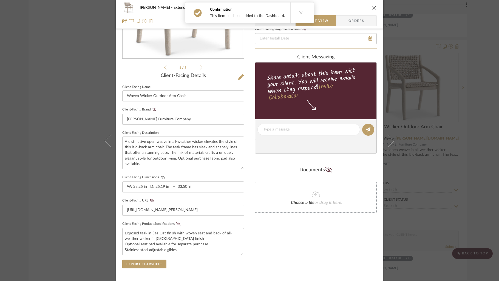
click at [161, 177] on icon at bounding box center [163, 177] width 4 height 3
click at [178, 225] on fieldset "Client-Facing Product Specifications Exposed teak in Sea Oat finish with woven …" at bounding box center [183, 237] width 122 height 35
drag, startPoint x: 177, startPoint y: 223, endPoint x: 224, endPoint y: 169, distance: 71.7
click at [177, 223] on icon at bounding box center [178, 223] width 4 height 3
click at [373, 8] on icon "close" at bounding box center [374, 7] width 4 height 4
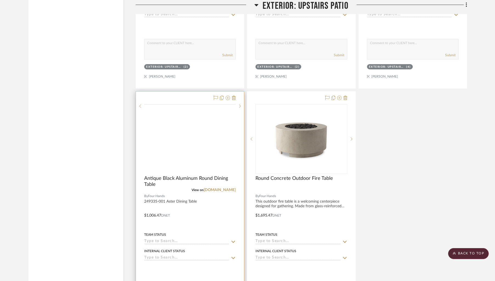
scroll to position [7346, 0]
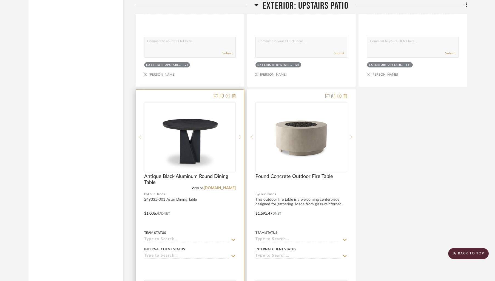
click at [167, 90] on div at bounding box center [190, 210] width 108 height 240
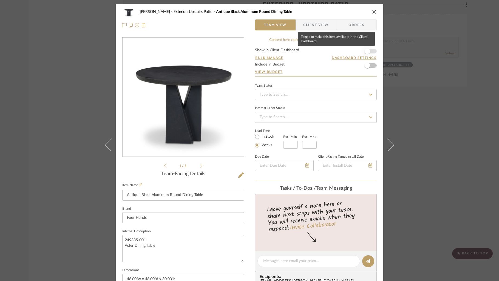
click at [371, 52] on span "button" at bounding box center [367, 51] width 12 height 12
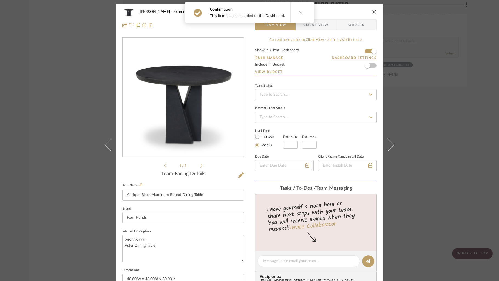
click at [320, 27] on span "Client View" at bounding box center [315, 24] width 25 height 11
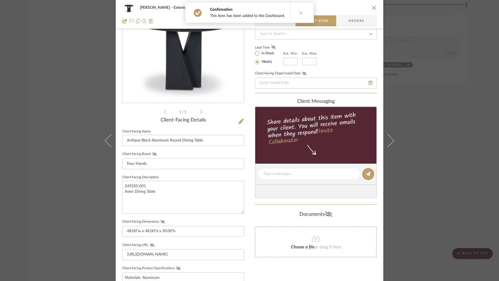
scroll to position [61, 0]
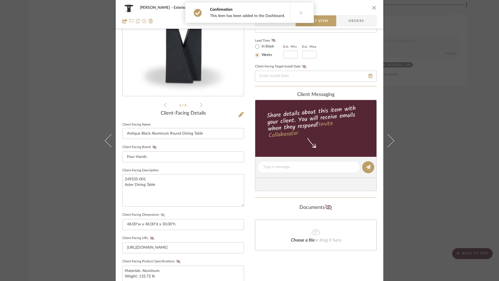
click at [161, 213] on icon at bounding box center [163, 214] width 4 height 3
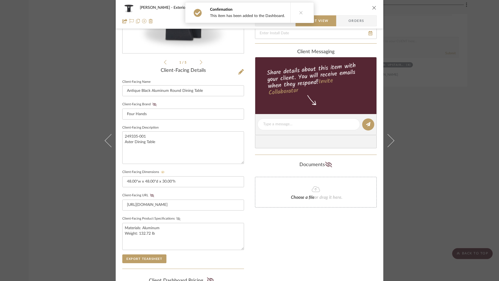
click at [176, 218] on icon at bounding box center [178, 218] width 4 height 3
drag, startPoint x: 372, startPoint y: 5, endPoint x: 376, endPoint y: 39, distance: 34.6
click at [372, 5] on div "[PERSON_NAME] Exterior: Upstairs Patio Antique Black Aluminum Round Dining Table" at bounding box center [249, 7] width 254 height 11
click at [372, 8] on button "close" at bounding box center [374, 7] width 5 height 5
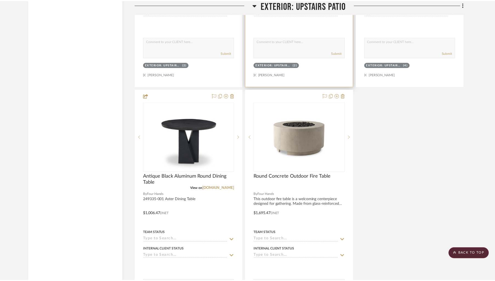
scroll to position [7346, 0]
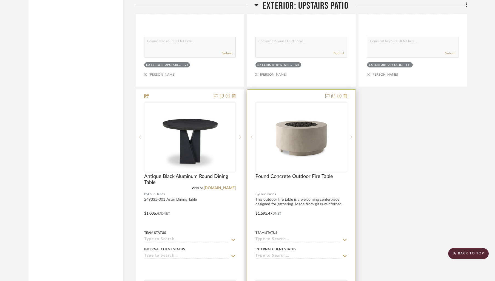
click at [292, 90] on div at bounding box center [301, 210] width 108 height 240
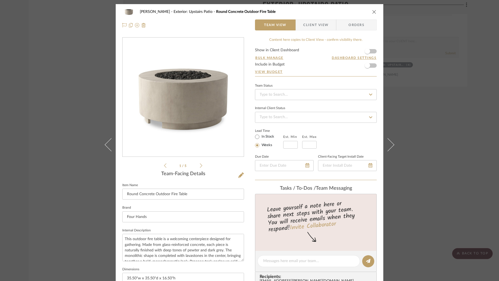
click at [372, 51] on form "Show in Client Dashboard Bulk Manage Dashboard Settings Include in Budget View …" at bounding box center [316, 62] width 122 height 28
click at [372, 52] on form "Show in Client Dashboard Bulk Manage Dashboard Settings Include in Budget View …" at bounding box center [316, 62] width 122 height 28
click at [371, 53] on span "button" at bounding box center [367, 51] width 12 height 12
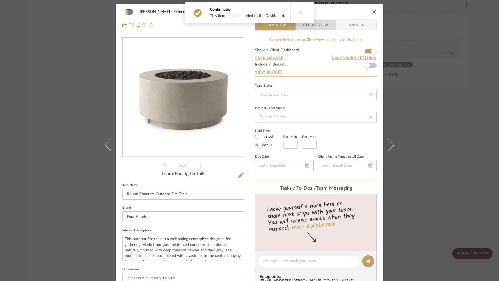
click at [317, 25] on span "Client View" at bounding box center [315, 24] width 25 height 11
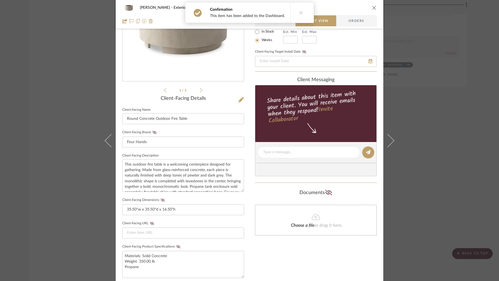
scroll to position [85, 0]
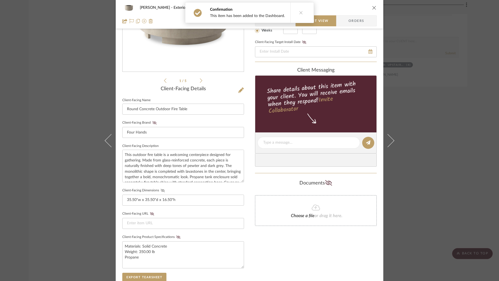
click at [161, 190] on icon at bounding box center [163, 190] width 4 height 3
drag, startPoint x: 177, startPoint y: 237, endPoint x: 193, endPoint y: 224, distance: 20.3
click at [178, 236] on fa-icon at bounding box center [178, 237] width 7 height 3
drag, startPoint x: 373, startPoint y: 8, endPoint x: 378, endPoint y: 26, distance: 18.6
click at [373, 9] on icon "close" at bounding box center [374, 7] width 4 height 4
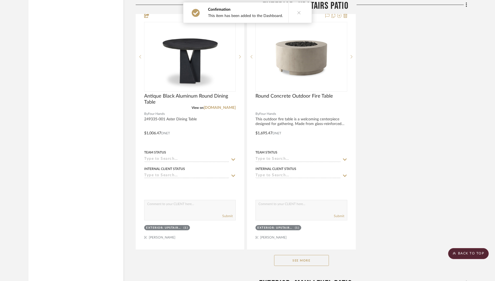
scroll to position [7458, 0]
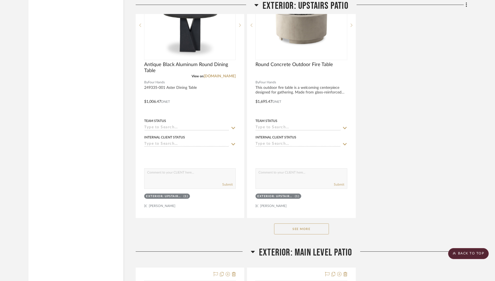
drag, startPoint x: 307, startPoint y: 220, endPoint x: 320, endPoint y: 215, distance: 13.5
click at [310, 224] on button "See More" at bounding box center [301, 229] width 55 height 11
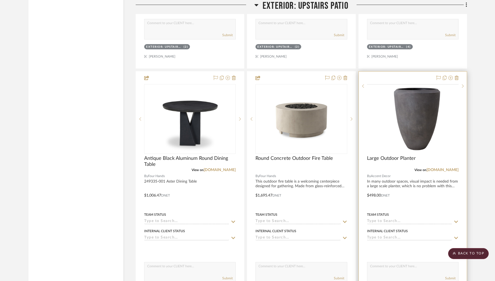
scroll to position [7362, 0]
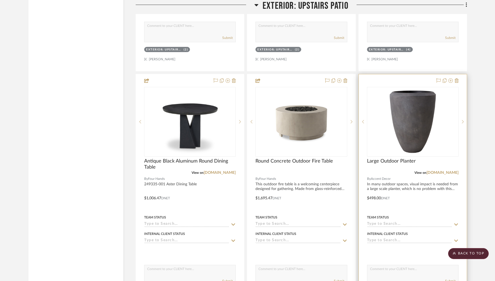
click at [420, 74] on div at bounding box center [413, 194] width 108 height 240
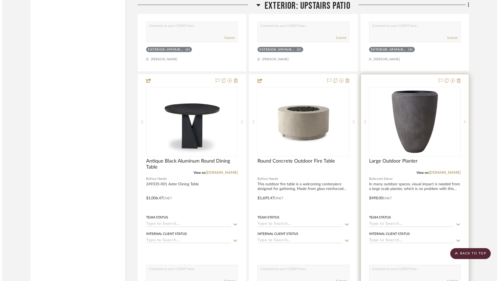
scroll to position [0, 0]
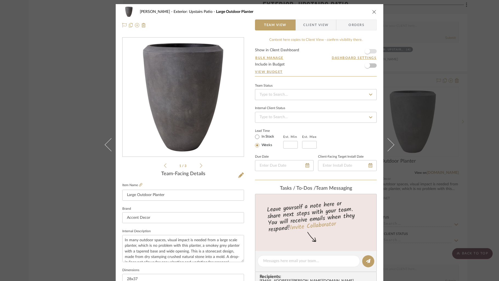
click at [371, 52] on span "button" at bounding box center [367, 51] width 12 height 12
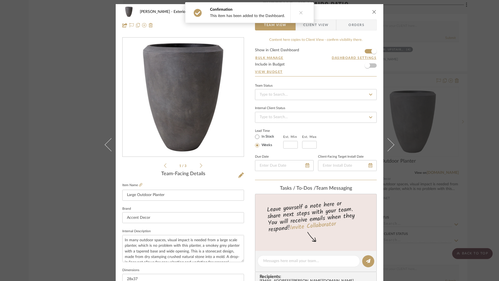
click at [321, 23] on span "Client View" at bounding box center [315, 24] width 25 height 11
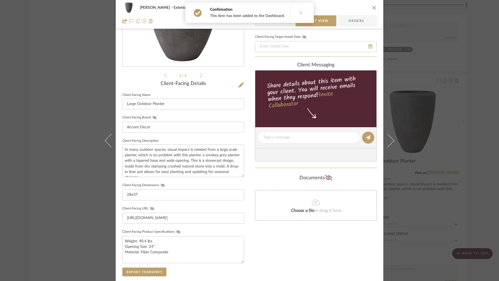
scroll to position [92, 0]
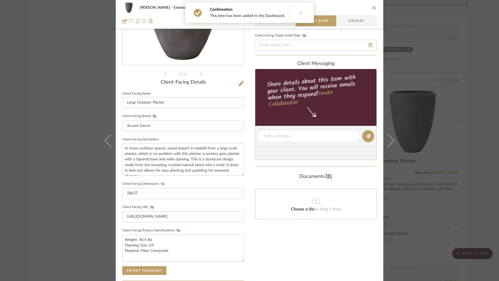
click at [161, 183] on icon at bounding box center [163, 183] width 4 height 3
click at [177, 229] on icon at bounding box center [178, 230] width 4 height 3
drag, startPoint x: 372, startPoint y: 7, endPoint x: 434, endPoint y: 103, distance: 113.6
click at [372, 7] on icon "close" at bounding box center [374, 7] width 4 height 4
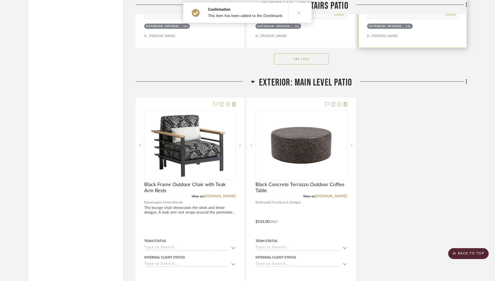
scroll to position [7638, 0]
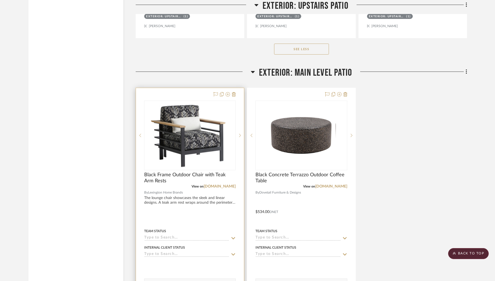
click at [162, 89] on div at bounding box center [190, 208] width 108 height 240
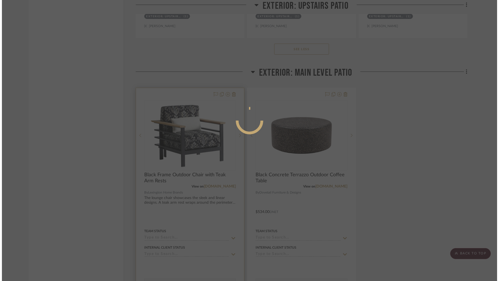
scroll to position [0, 0]
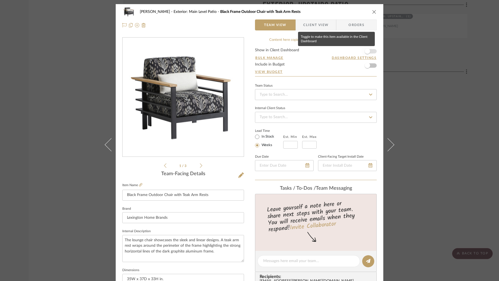
click at [371, 52] on span "button" at bounding box center [367, 51] width 12 height 12
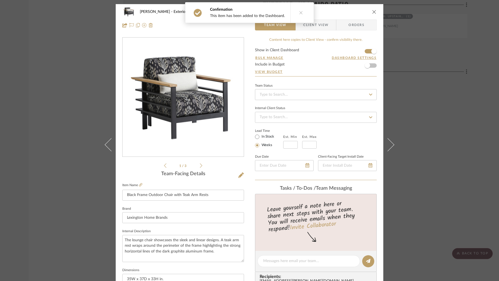
click at [320, 24] on span "Client View" at bounding box center [315, 24] width 25 height 11
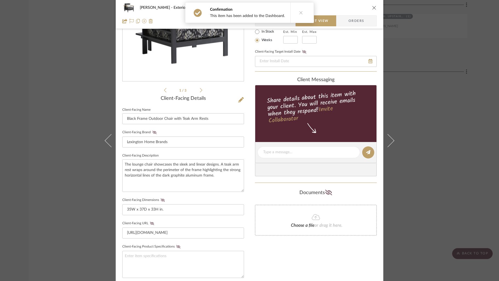
scroll to position [90, 0]
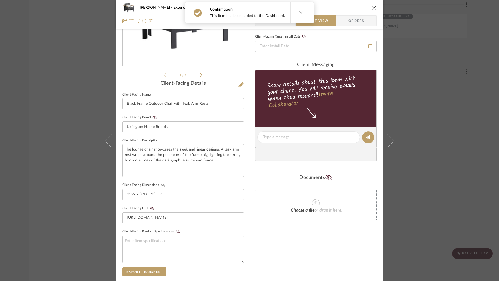
click at [162, 184] on icon at bounding box center [163, 184] width 4 height 3
click at [372, 7] on icon "close" at bounding box center [374, 7] width 4 height 4
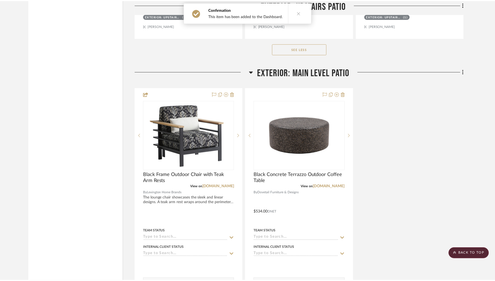
scroll to position [7638, 0]
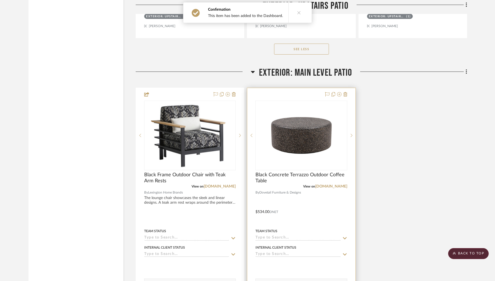
click at [294, 88] on div at bounding box center [301, 208] width 108 height 240
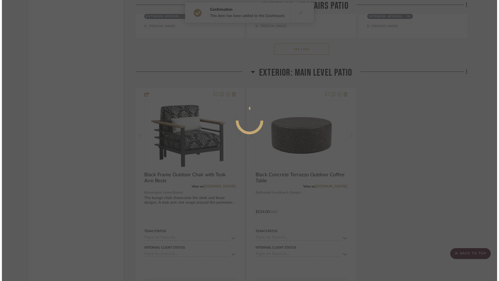
scroll to position [0, 0]
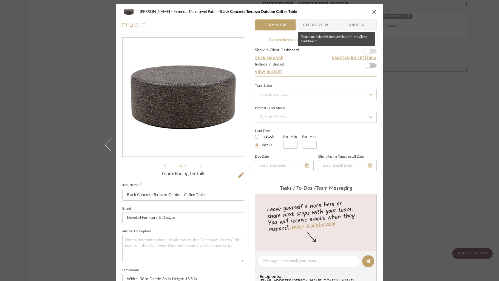
click at [371, 52] on span "button" at bounding box center [367, 51] width 12 height 12
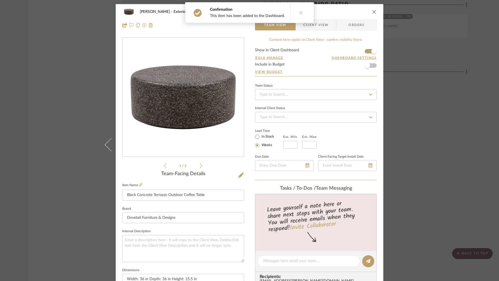
click at [323, 26] on span "Client View" at bounding box center [315, 24] width 25 height 11
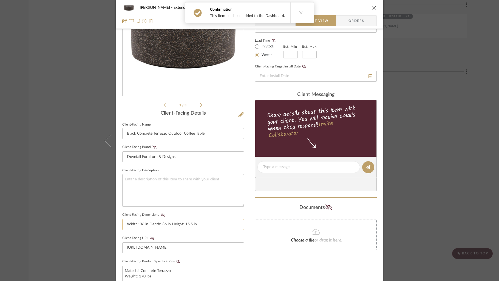
scroll to position [69, 0]
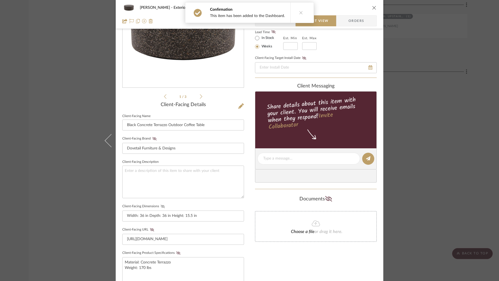
click at [161, 205] on icon at bounding box center [163, 206] width 4 height 3
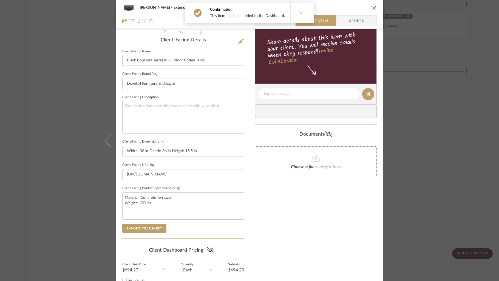
click at [175, 186] on button "Client-Facing Product Specifications" at bounding box center [178, 188] width 7 height 4
click at [372, 7] on icon "close" at bounding box center [374, 7] width 4 height 4
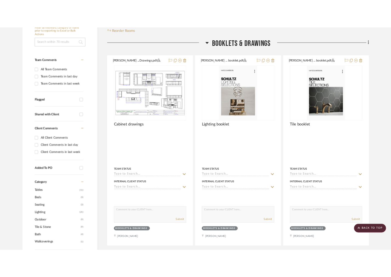
scroll to position [0, 0]
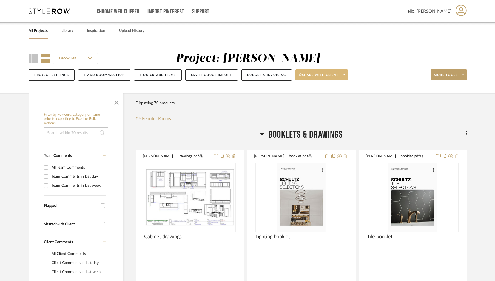
click at [345, 76] on icon at bounding box center [344, 74] width 2 height 3
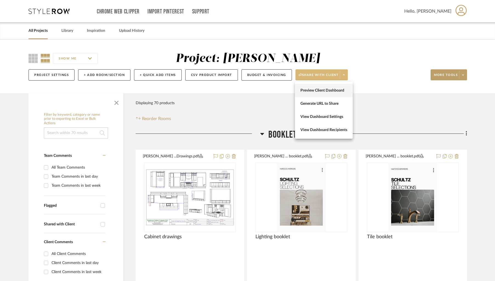
click at [329, 89] on span "Preview Client Dashboard" at bounding box center [324, 90] width 47 height 5
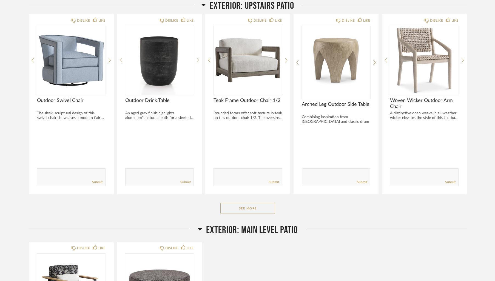
scroll to position [2722, 0]
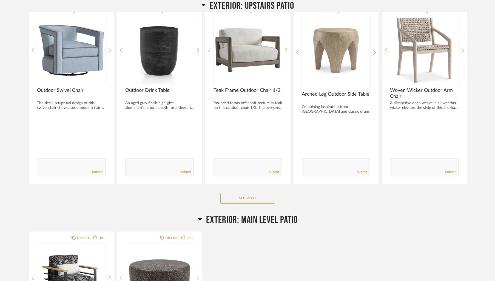
click at [251, 191] on div "Exterior: Upstairs Patio DISLIKE LIKE Outdoor Swivel Chair The sleek, sculptura…" at bounding box center [248, 100] width 439 height 228
click at [251, 200] on button "See More" at bounding box center [247, 198] width 55 height 11
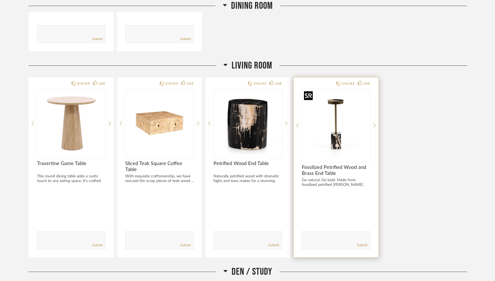
scroll to position [622, 0]
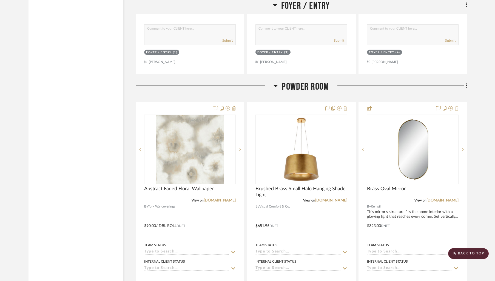
scroll to position [843, 0]
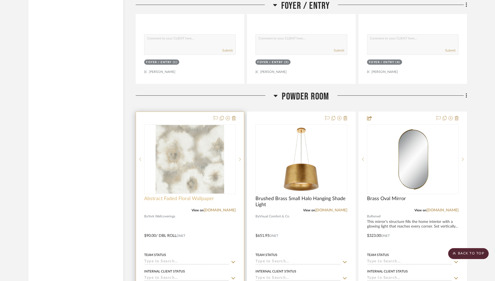
click at [176, 199] on span "Abstract Faded Floral Wallpaper" at bounding box center [179, 199] width 70 height 6
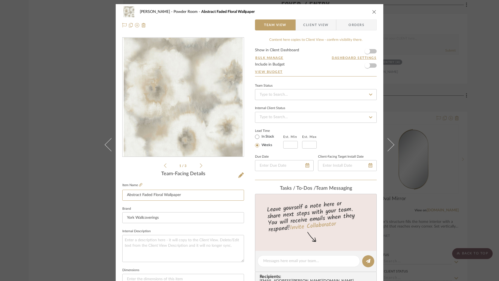
drag, startPoint x: 174, startPoint y: 194, endPoint x: 118, endPoint y: 196, distance: 55.7
click at [118, 196] on div "Schultz Powder Room Abstract Faded Floral Wallpaper Team View Client View Order…" at bounding box center [250, 257] width 268 height 507
click at [372, 11] on icon "close" at bounding box center [374, 12] width 4 height 4
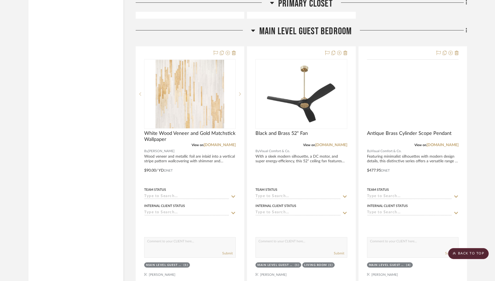
scroll to position [4080, 0]
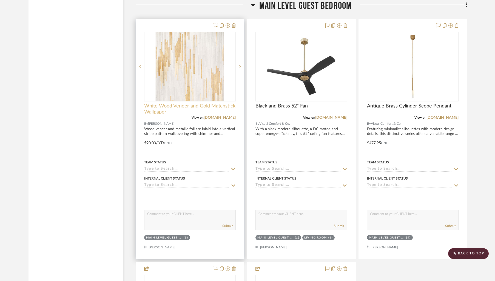
click at [206, 103] on span "White Wood Veneer and Gold Matchstick Wallpaper" at bounding box center [190, 109] width 92 height 12
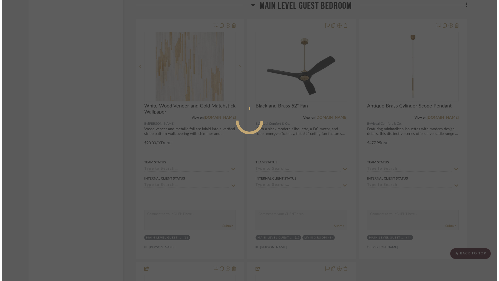
scroll to position [0, 0]
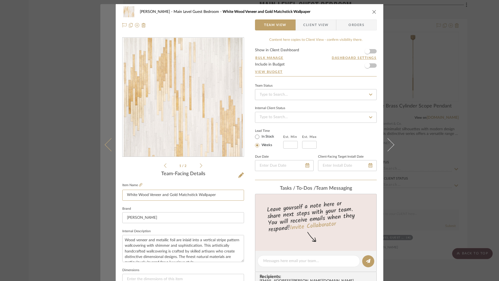
drag, startPoint x: 212, startPoint y: 196, endPoint x: 99, endPoint y: 192, distance: 113.3
click at [100, 192] on mat-dialog-content "Schultz Main Level Guest Bedroom White Wood Veneer and Gold Matchstick Wallpape…" at bounding box center [249, 257] width 298 height 507
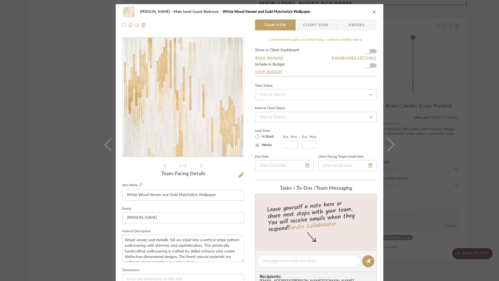
drag, startPoint x: 372, startPoint y: 12, endPoint x: 337, endPoint y: 122, distance: 115.8
click at [372, 12] on icon "close" at bounding box center [374, 12] width 4 height 4
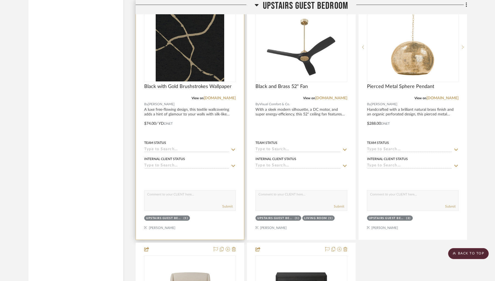
scroll to position [5382, 0]
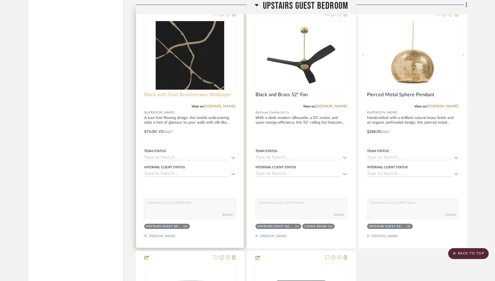
click at [155, 92] on span "Black with Gold Brushstrokes Wallpaper" at bounding box center [187, 95] width 87 height 6
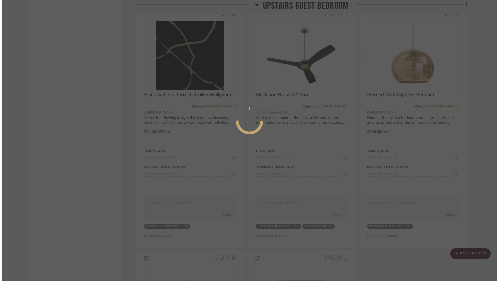
scroll to position [0, 0]
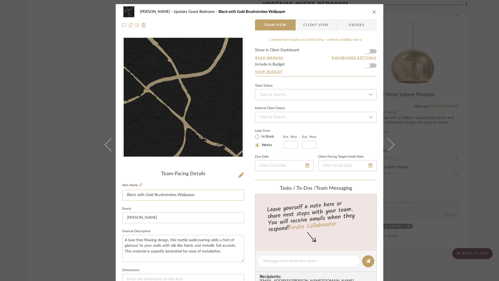
drag, startPoint x: 185, startPoint y: 196, endPoint x: 124, endPoint y: 191, distance: 61.9
click at [122, 193] on input "Black with Gold Brushstrokes Wallpaper" at bounding box center [183, 195] width 122 height 11
click at [372, 11] on icon "close" at bounding box center [374, 12] width 4 height 4
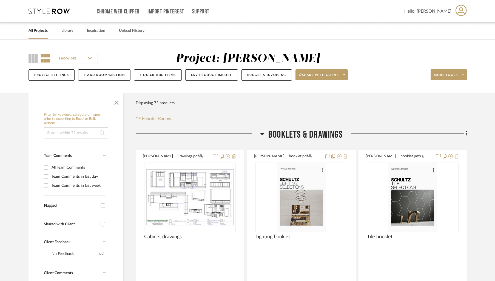
click at [52, 9] on icon at bounding box center [49, 11] width 41 height 5
